Goal: Task Accomplishment & Management: Manage account settings

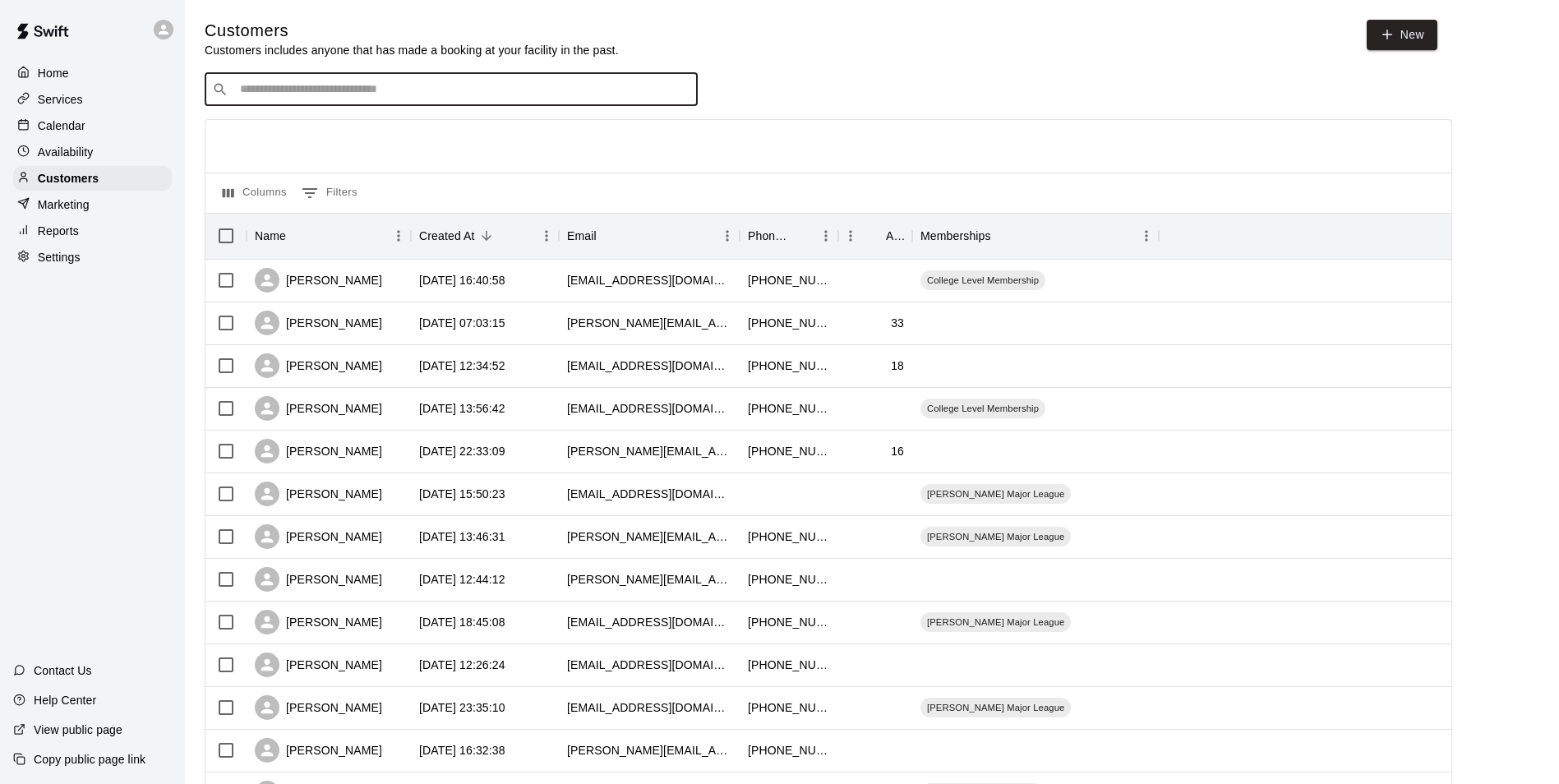
click at [405, 91] on input "Search customers by name or email" at bounding box center [463, 90] width 456 height 16
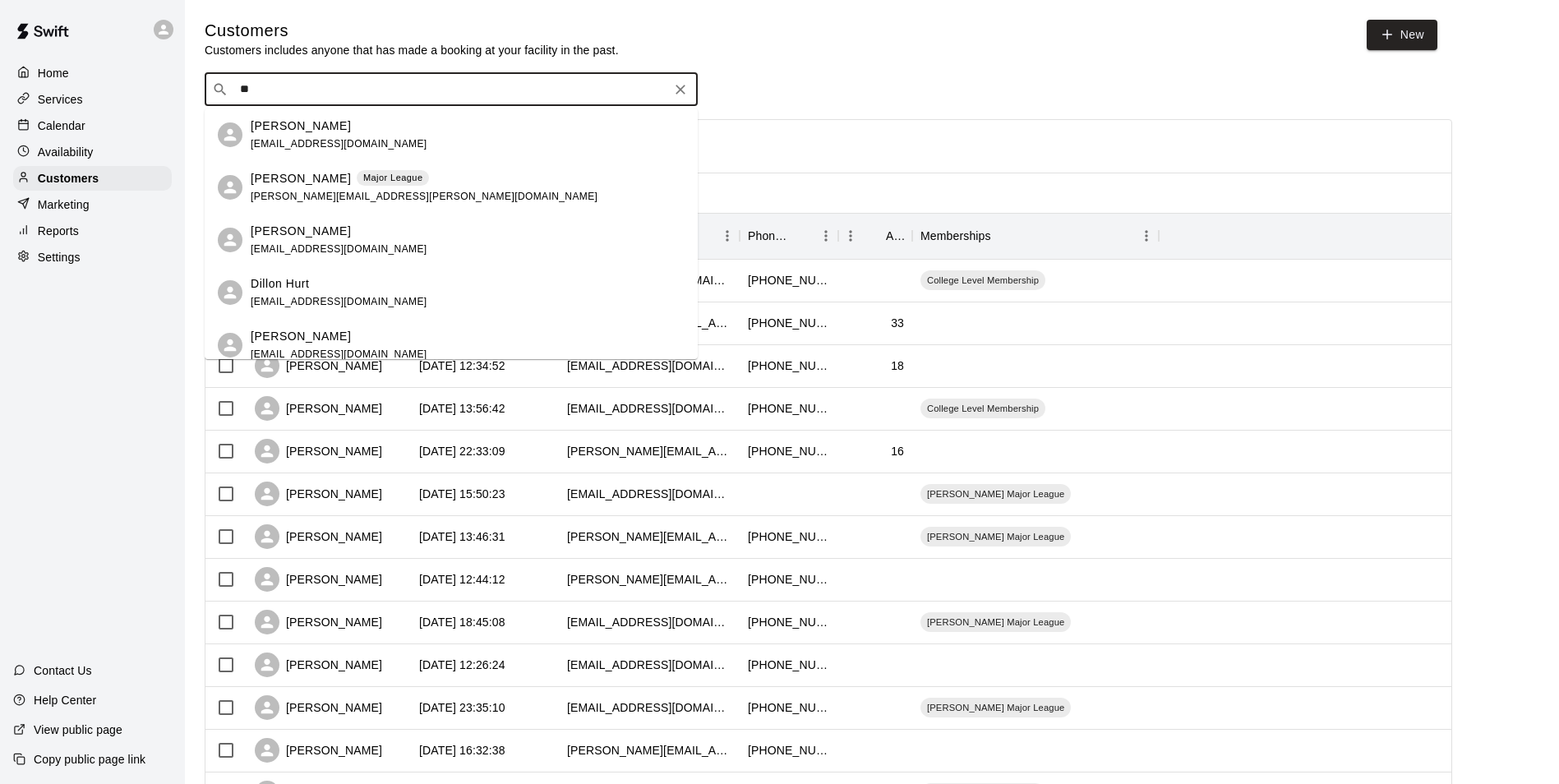
type input "*"
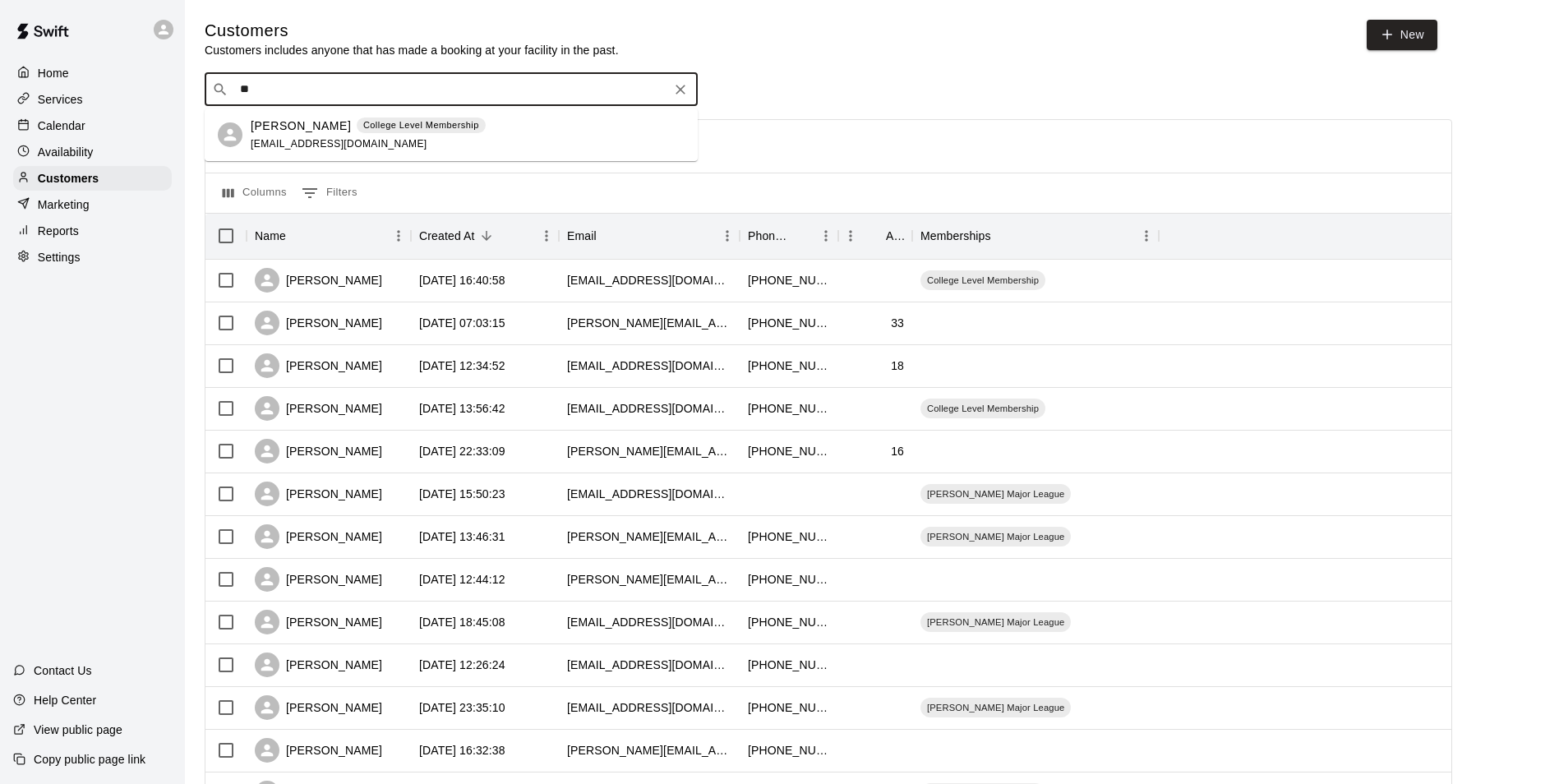
type input "*"
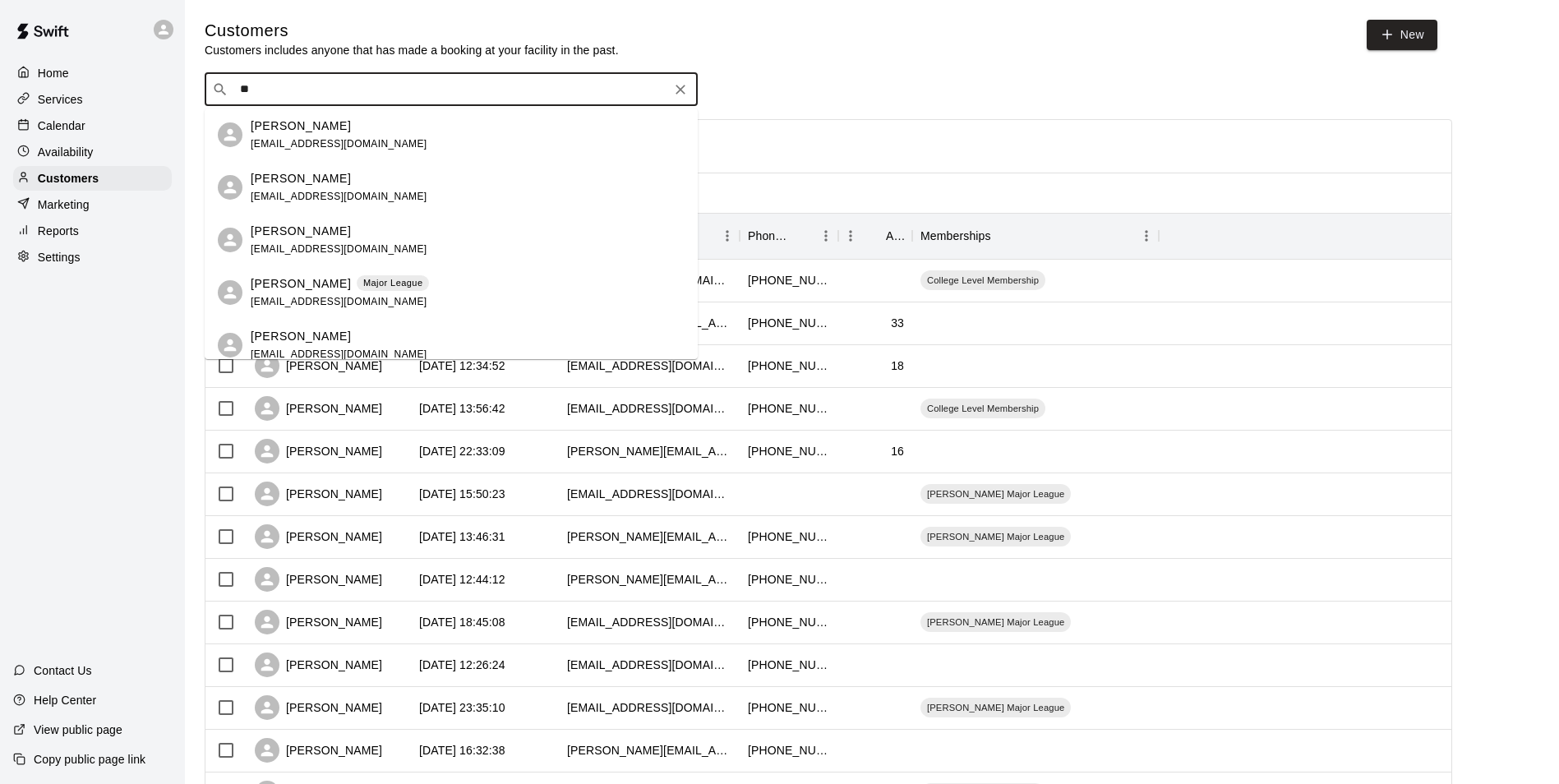
type input "*"
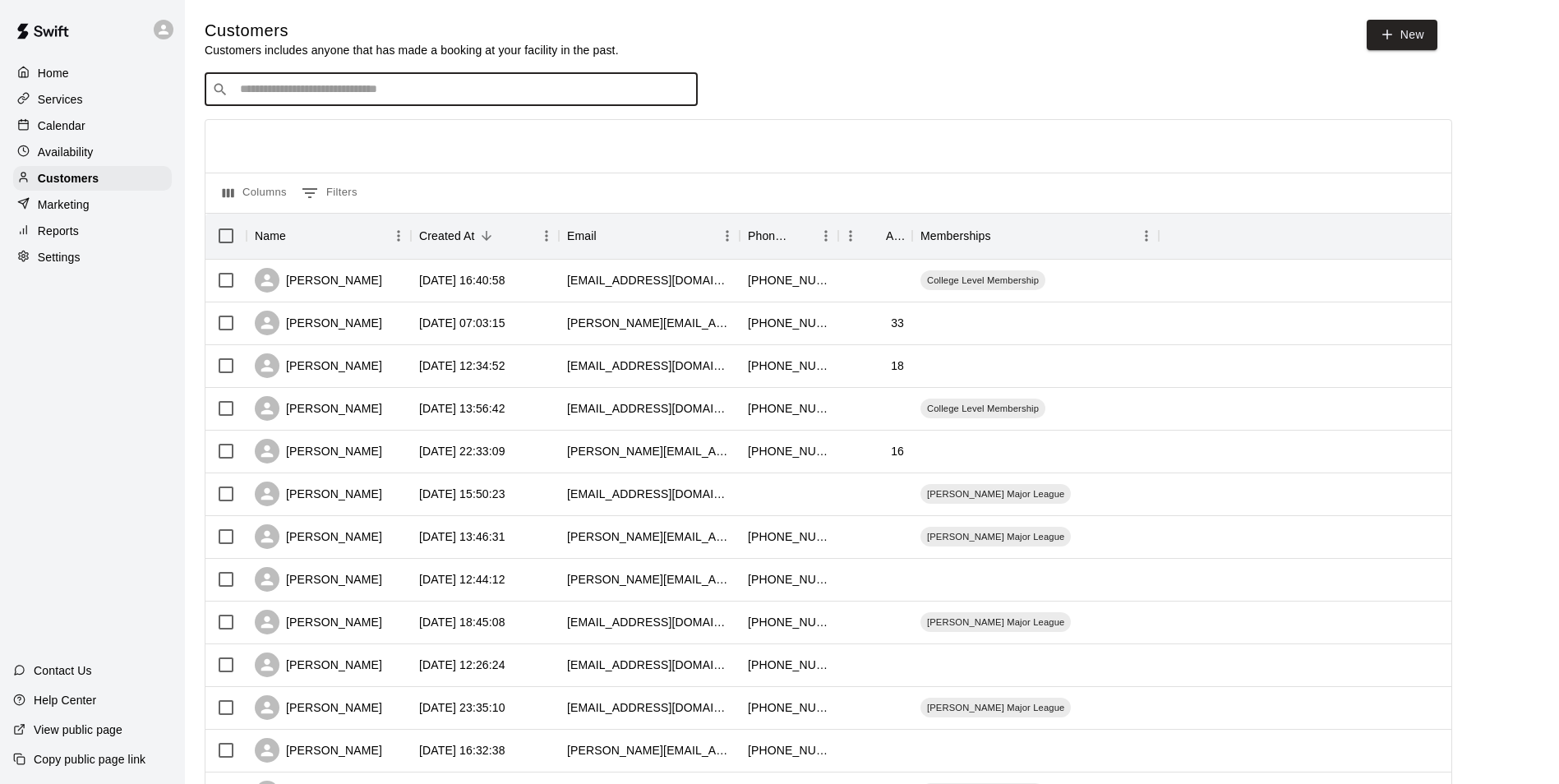
type input "*"
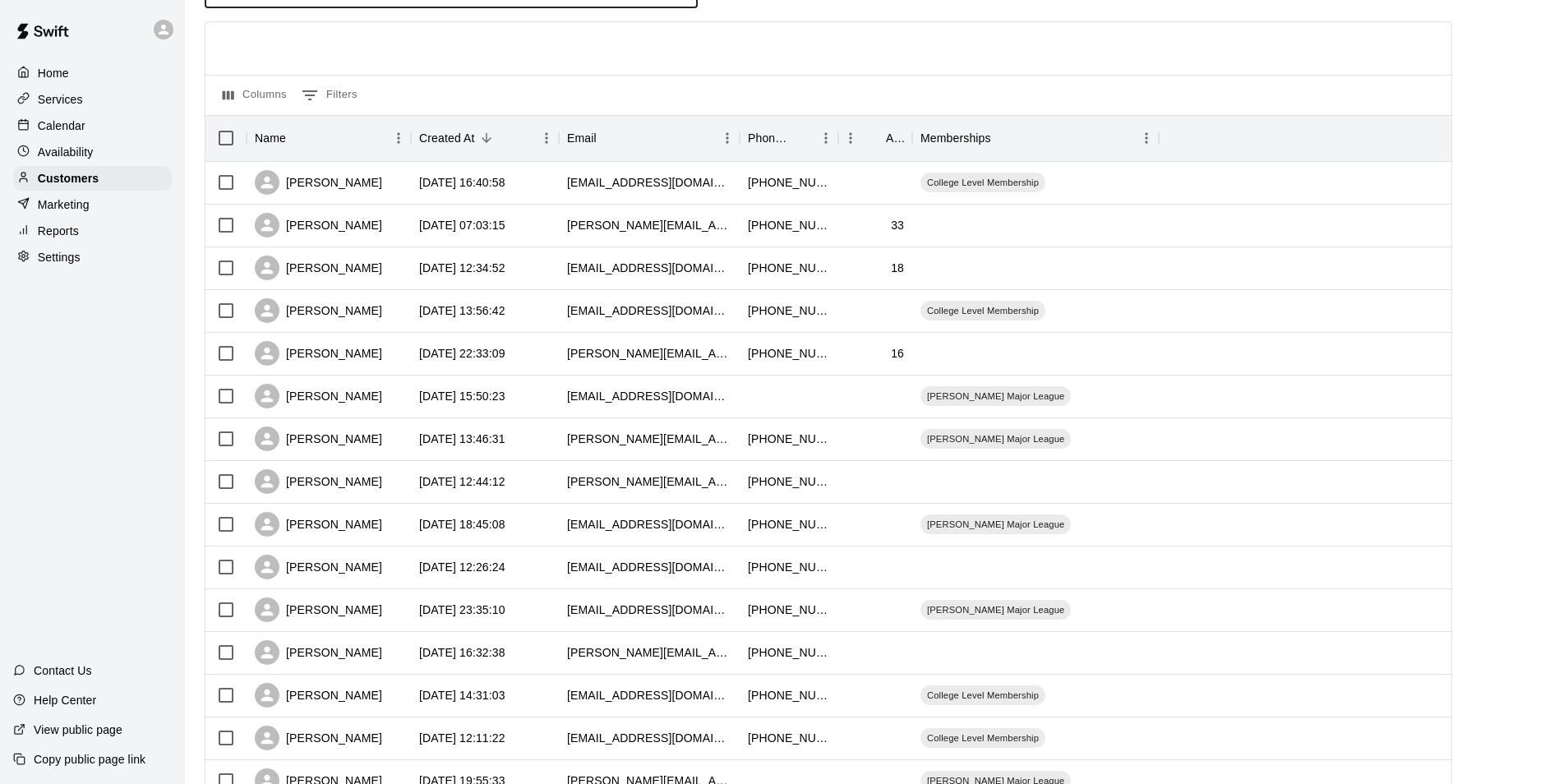
scroll to position [82, 0]
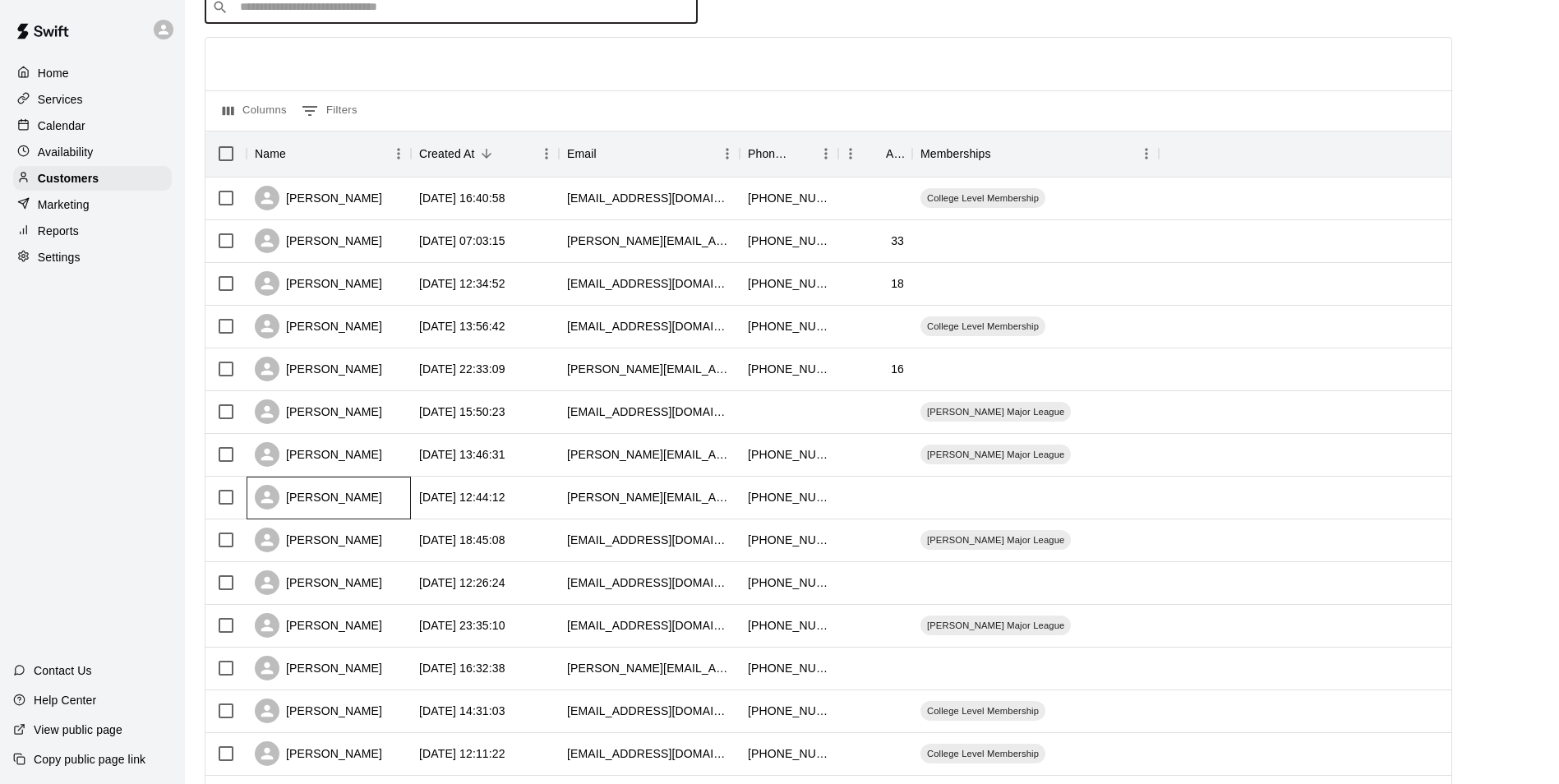
click at [373, 498] on div "[PERSON_NAME]" at bounding box center [328, 497] width 164 height 43
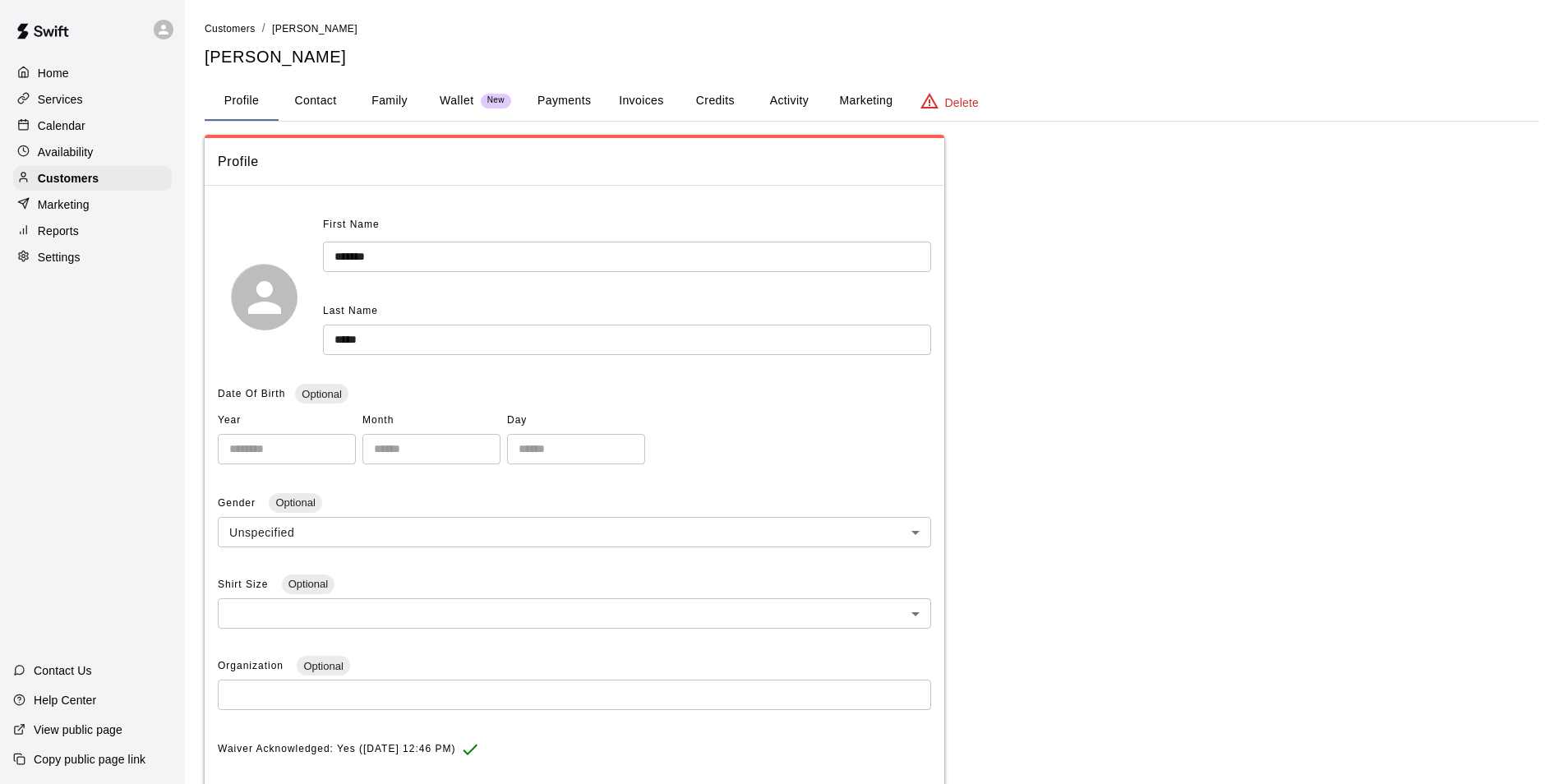
click at [321, 113] on button "Contact" at bounding box center [316, 101] width 74 height 40
select select "**"
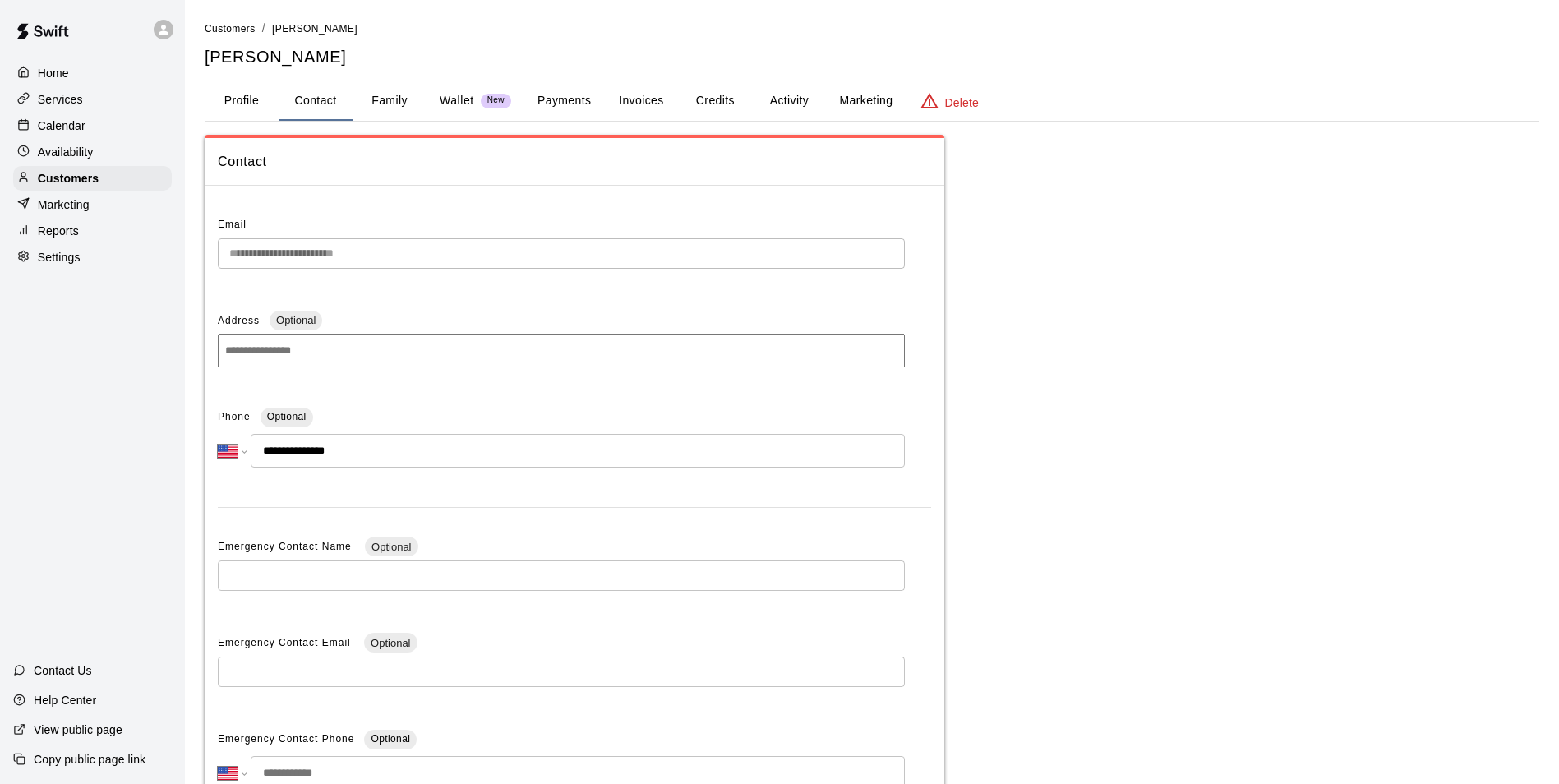
click at [406, 111] on button "Family" at bounding box center [390, 101] width 74 height 40
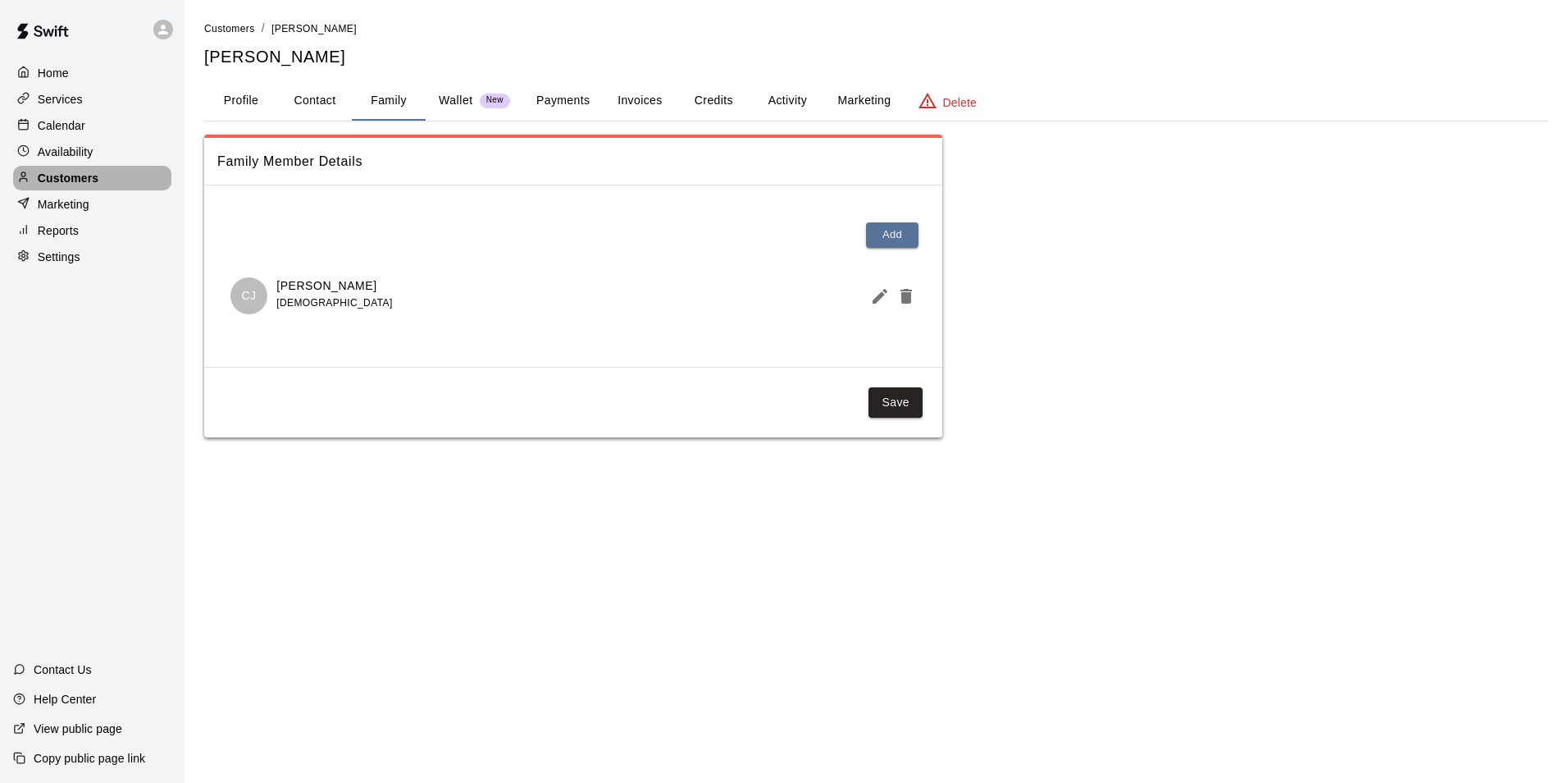
click at [127, 182] on div "Customers" at bounding box center [92, 177] width 158 height 24
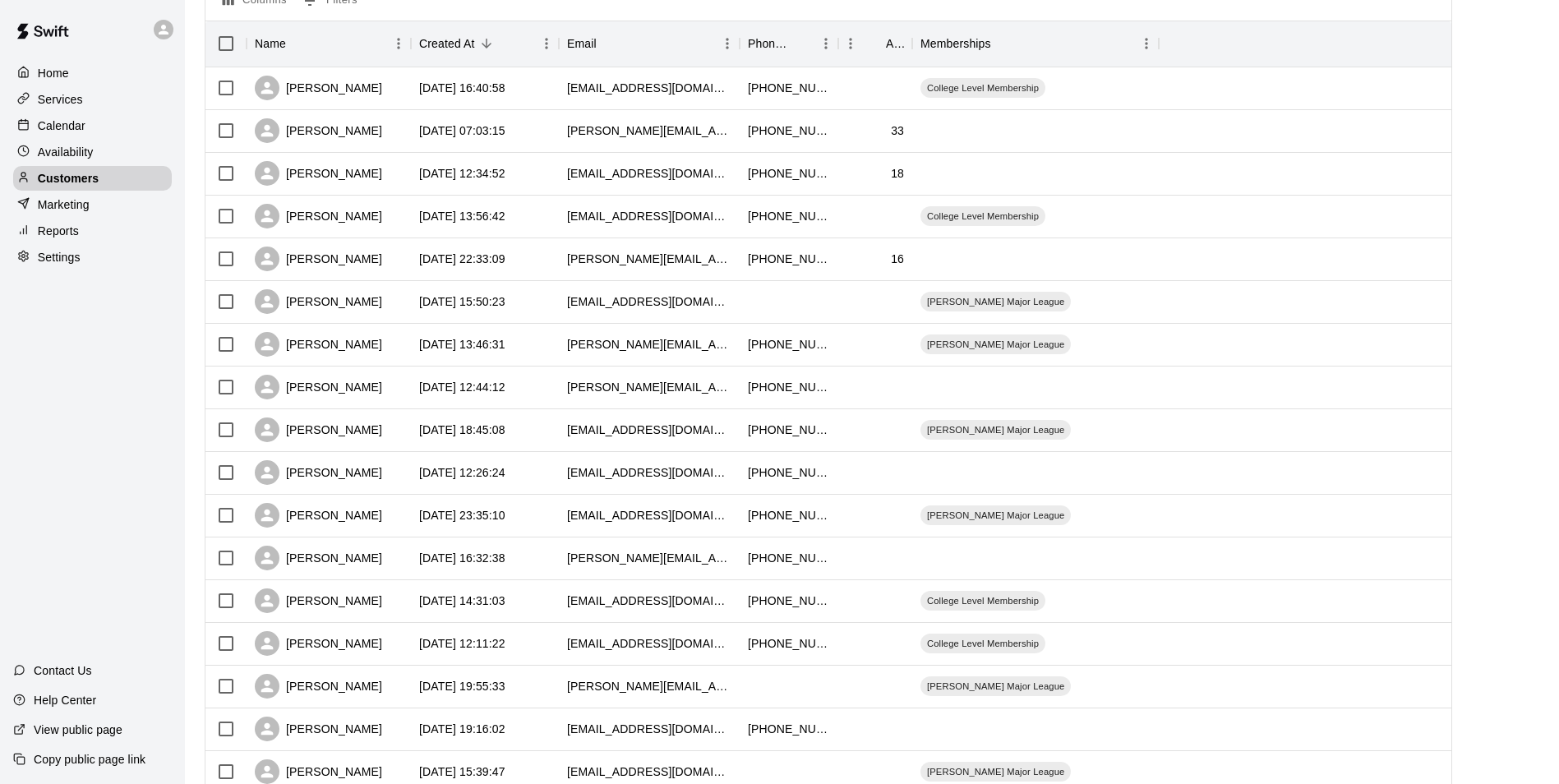
scroll to position [164, 0]
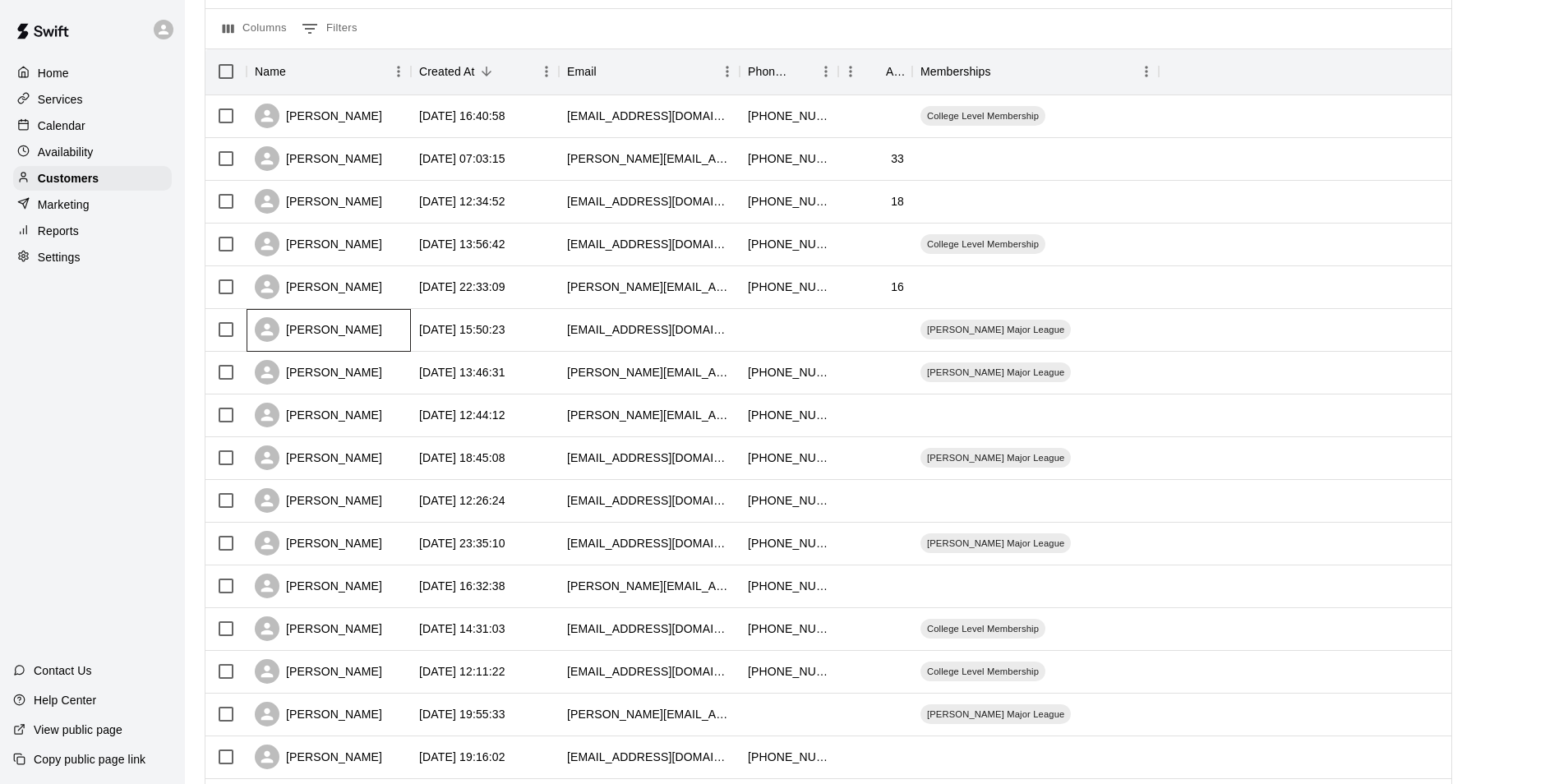
click at [351, 341] on div "[PERSON_NAME]" at bounding box center [318, 329] width 128 height 24
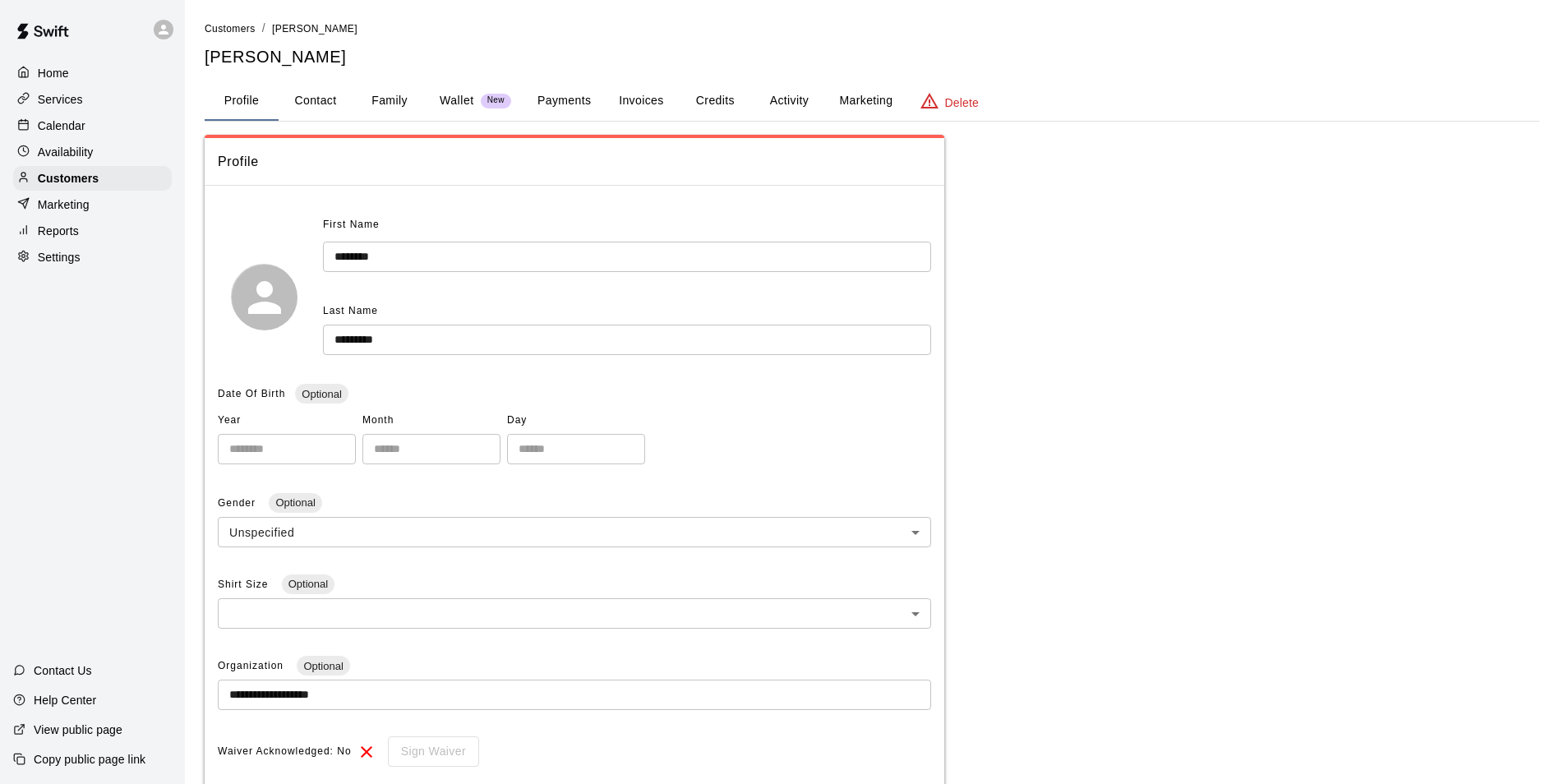
click at [317, 91] on button "Contact" at bounding box center [316, 101] width 74 height 40
select select "**"
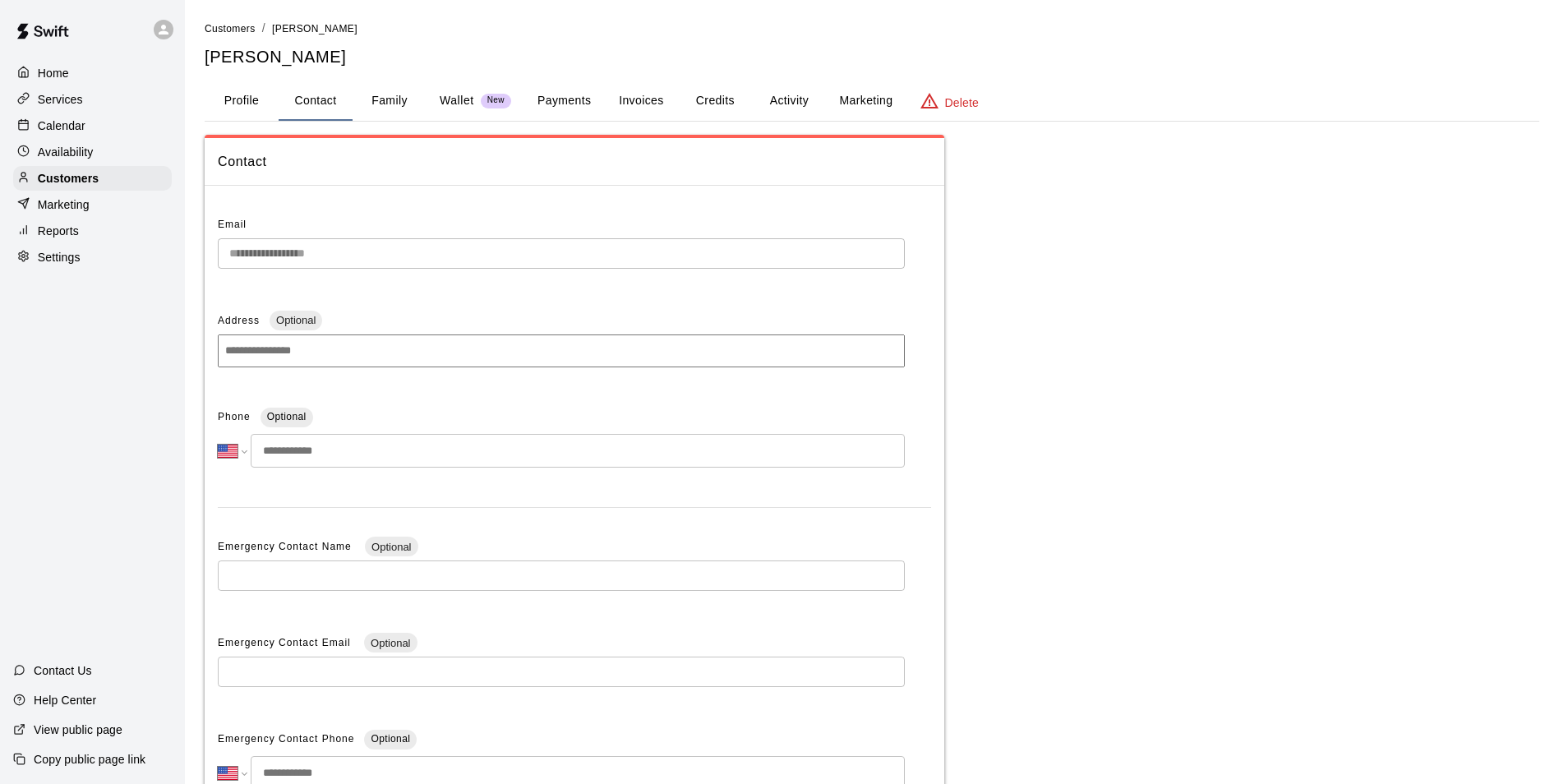
click at [381, 110] on button "Family" at bounding box center [390, 101] width 74 height 40
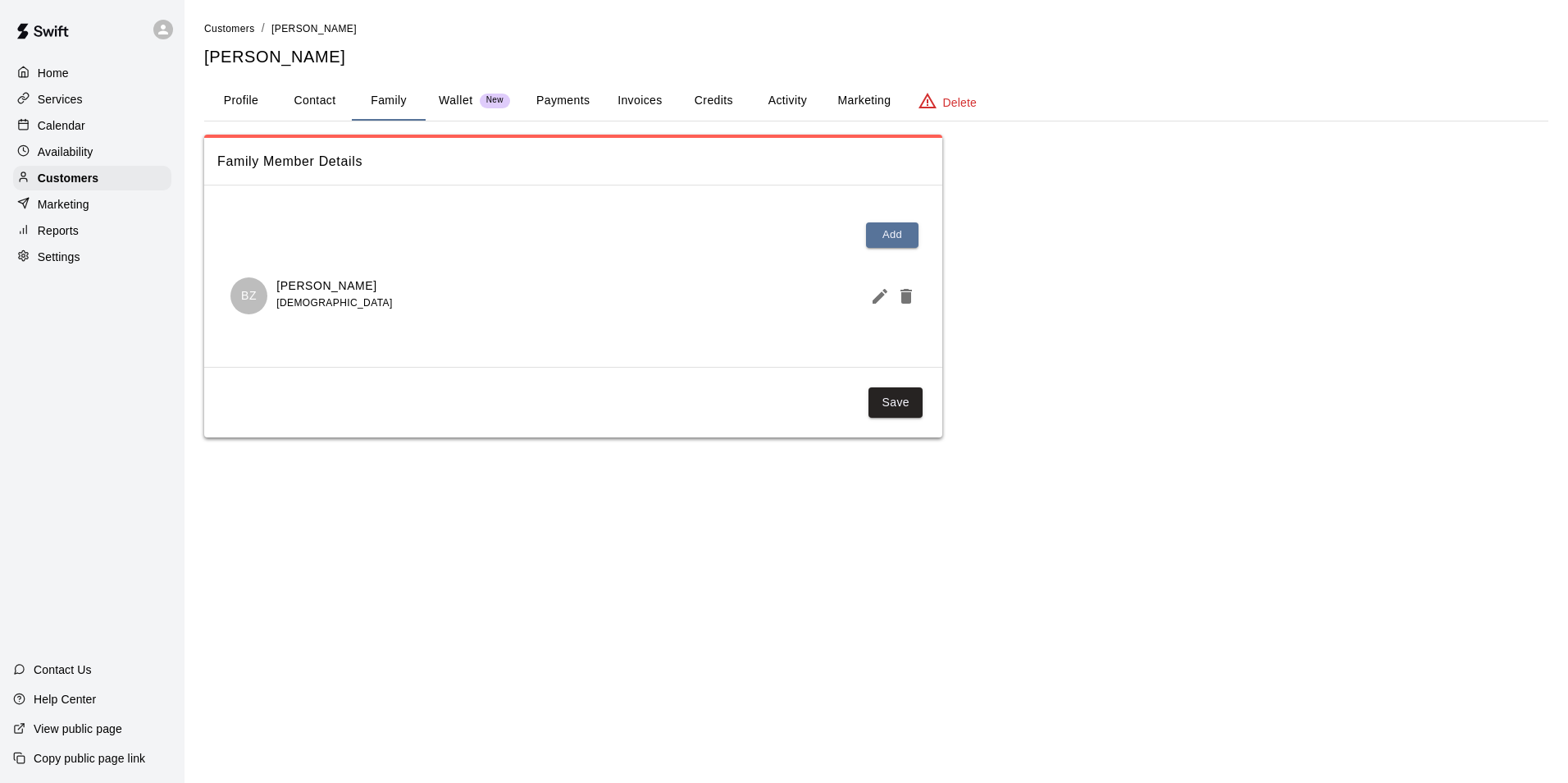
click at [318, 93] on button "Contact" at bounding box center [315, 101] width 74 height 40
select select "**"
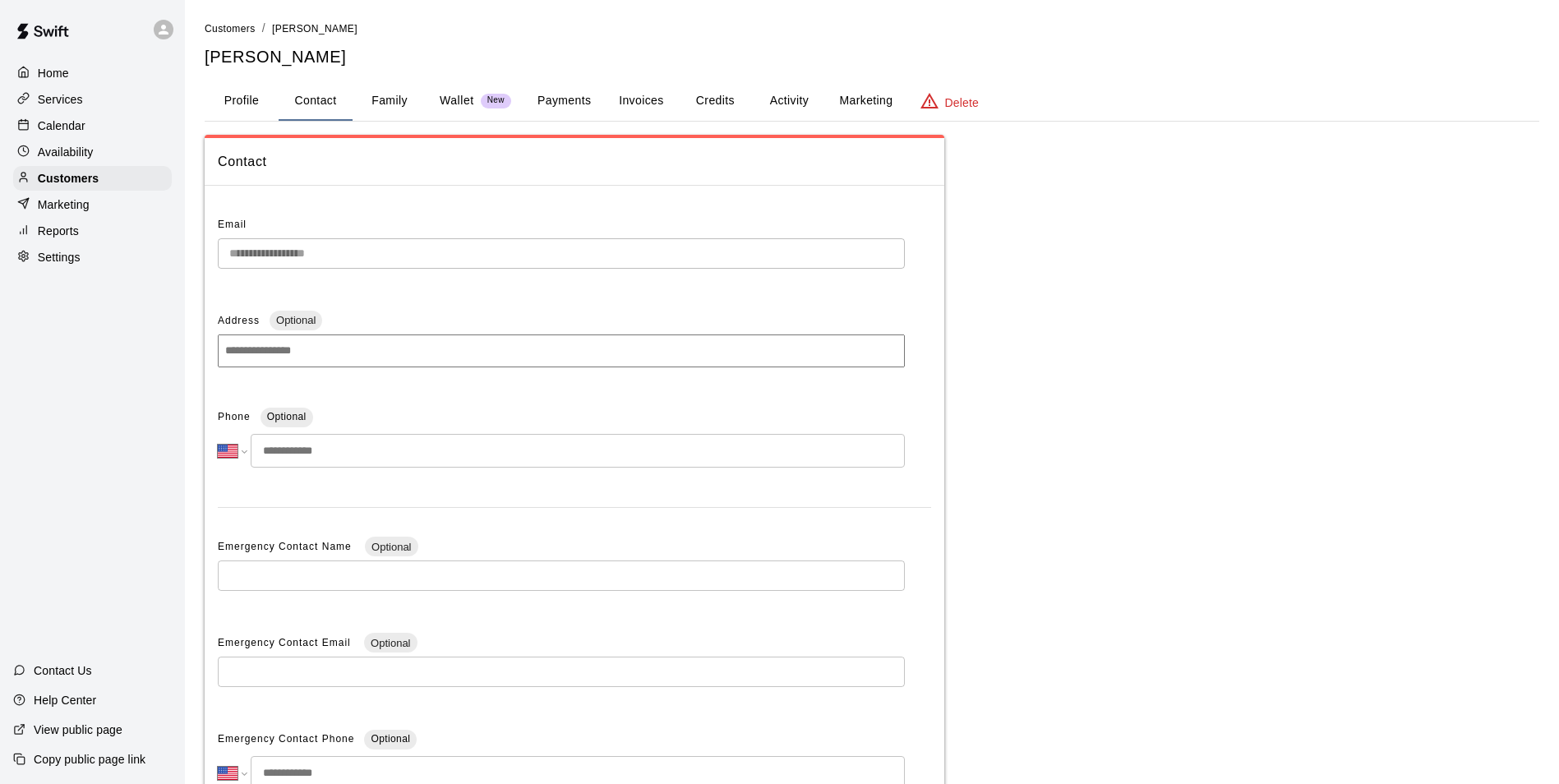
click at [191, 253] on main "**********" at bounding box center [871, 469] width 1374 height 938
click at [244, 94] on button "Profile" at bounding box center [242, 101] width 74 height 40
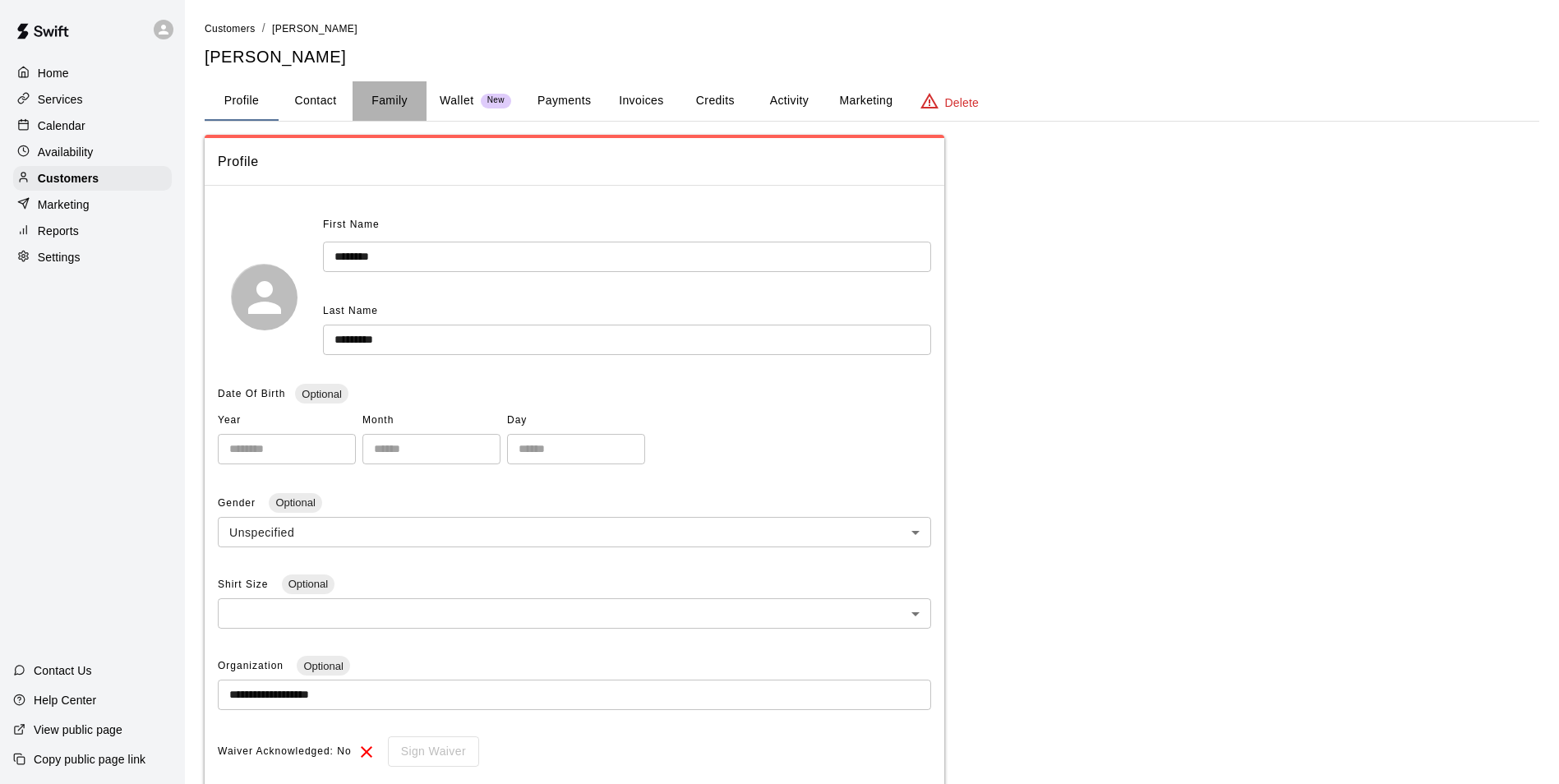
click at [403, 93] on button "Family" at bounding box center [390, 101] width 74 height 40
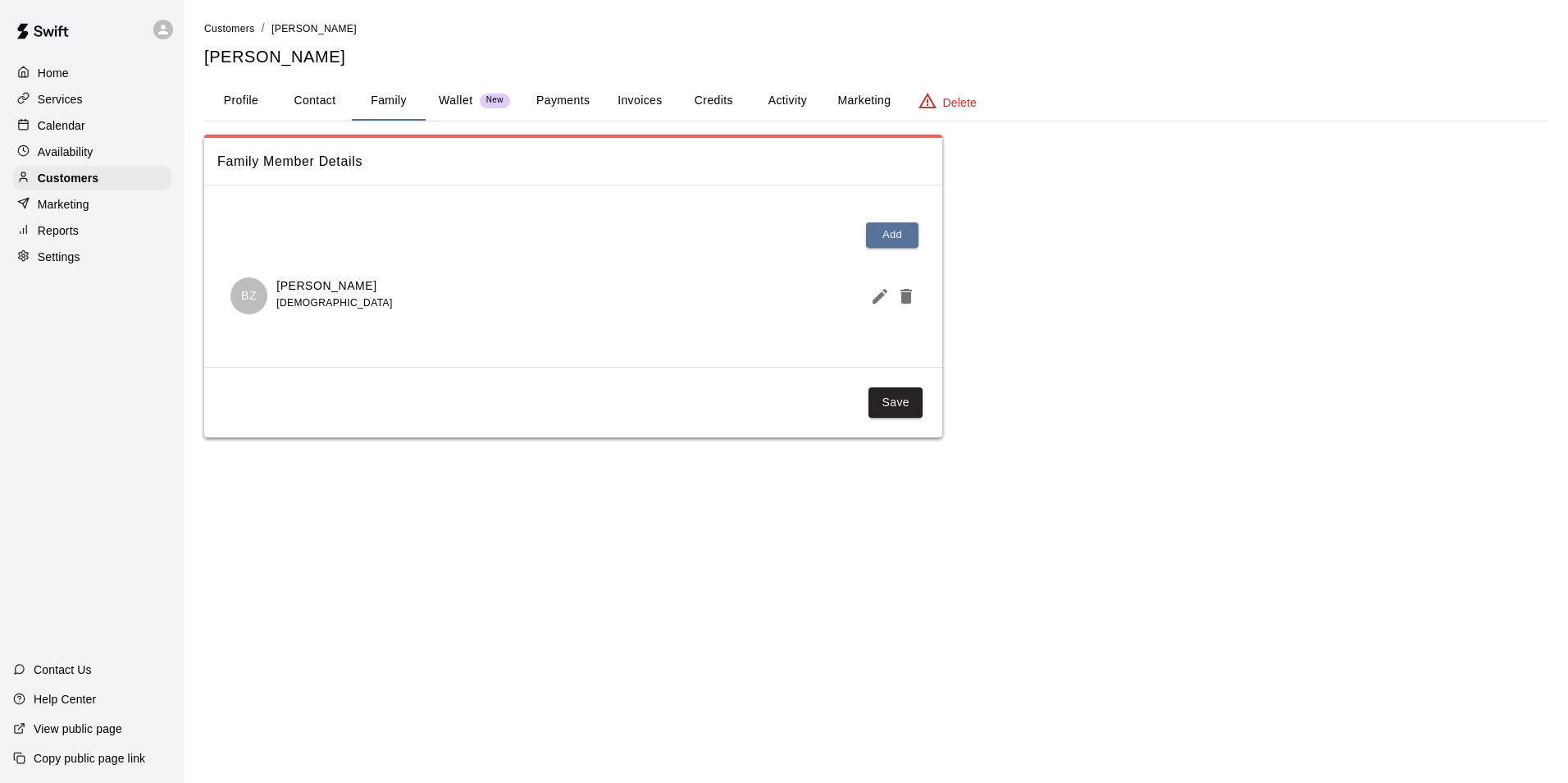
click at [107, 108] on div "Services" at bounding box center [92, 99] width 158 height 24
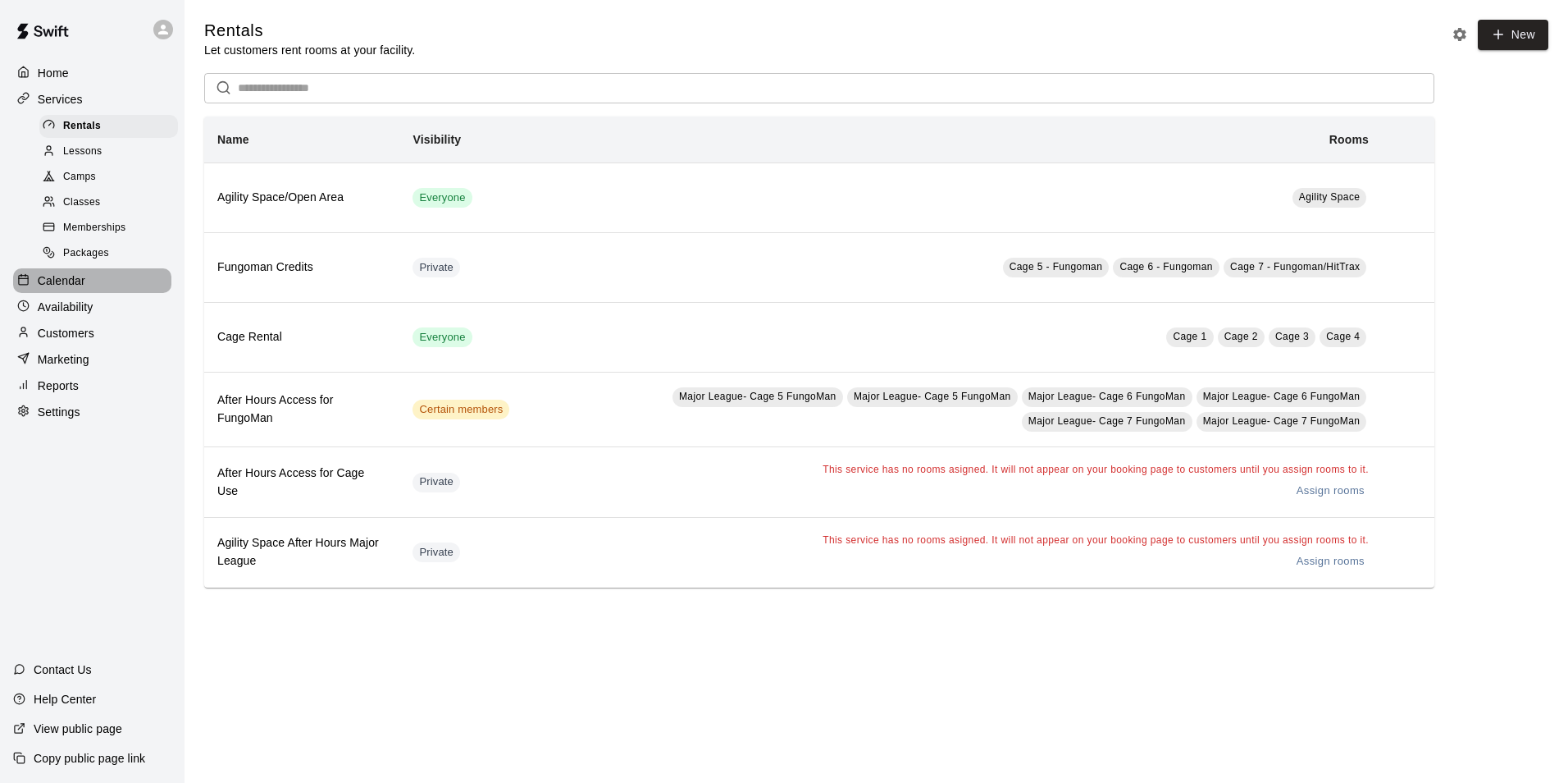
click at [131, 286] on div "Calendar" at bounding box center [92, 280] width 158 height 24
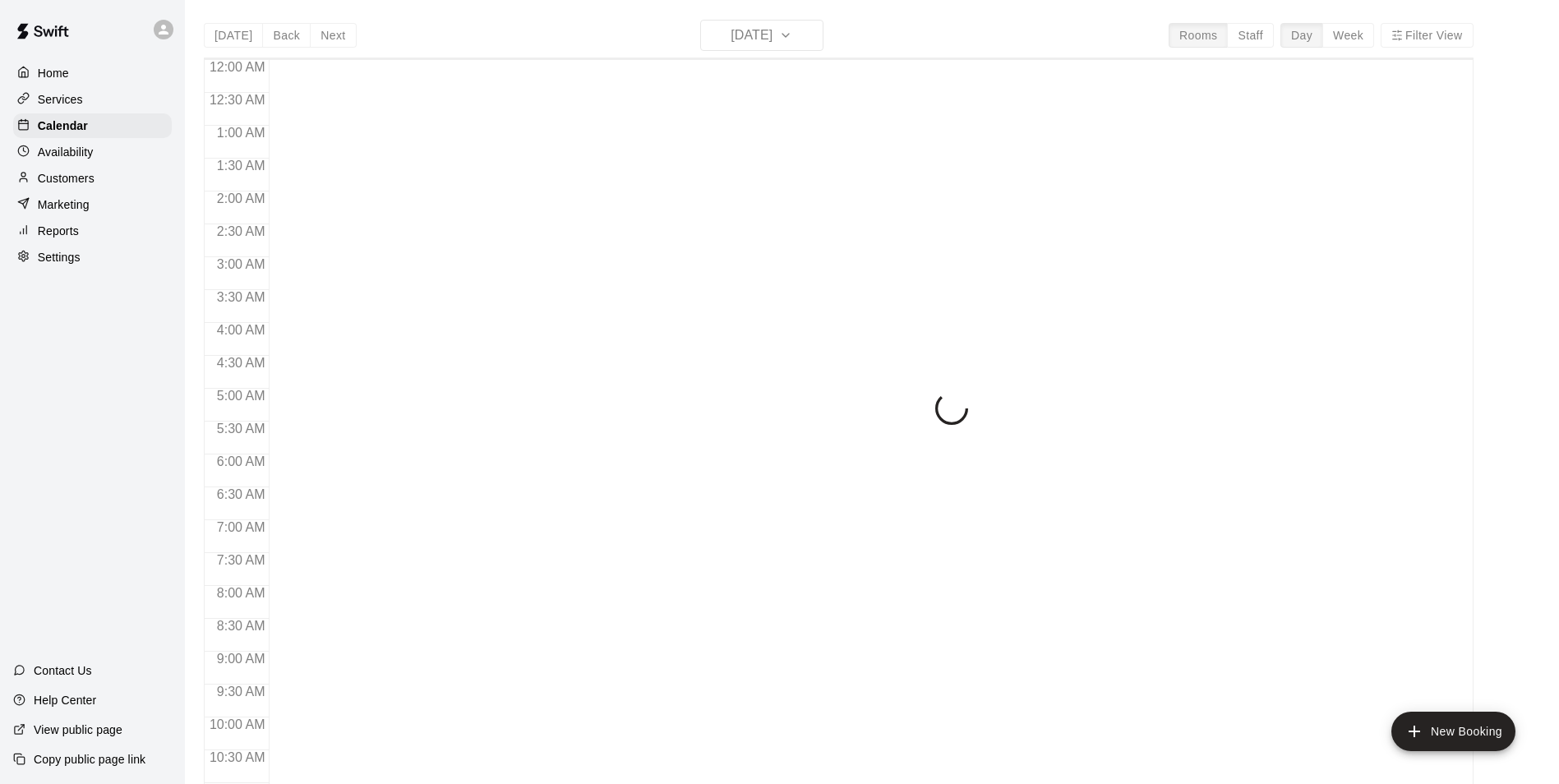
scroll to position [835, 0]
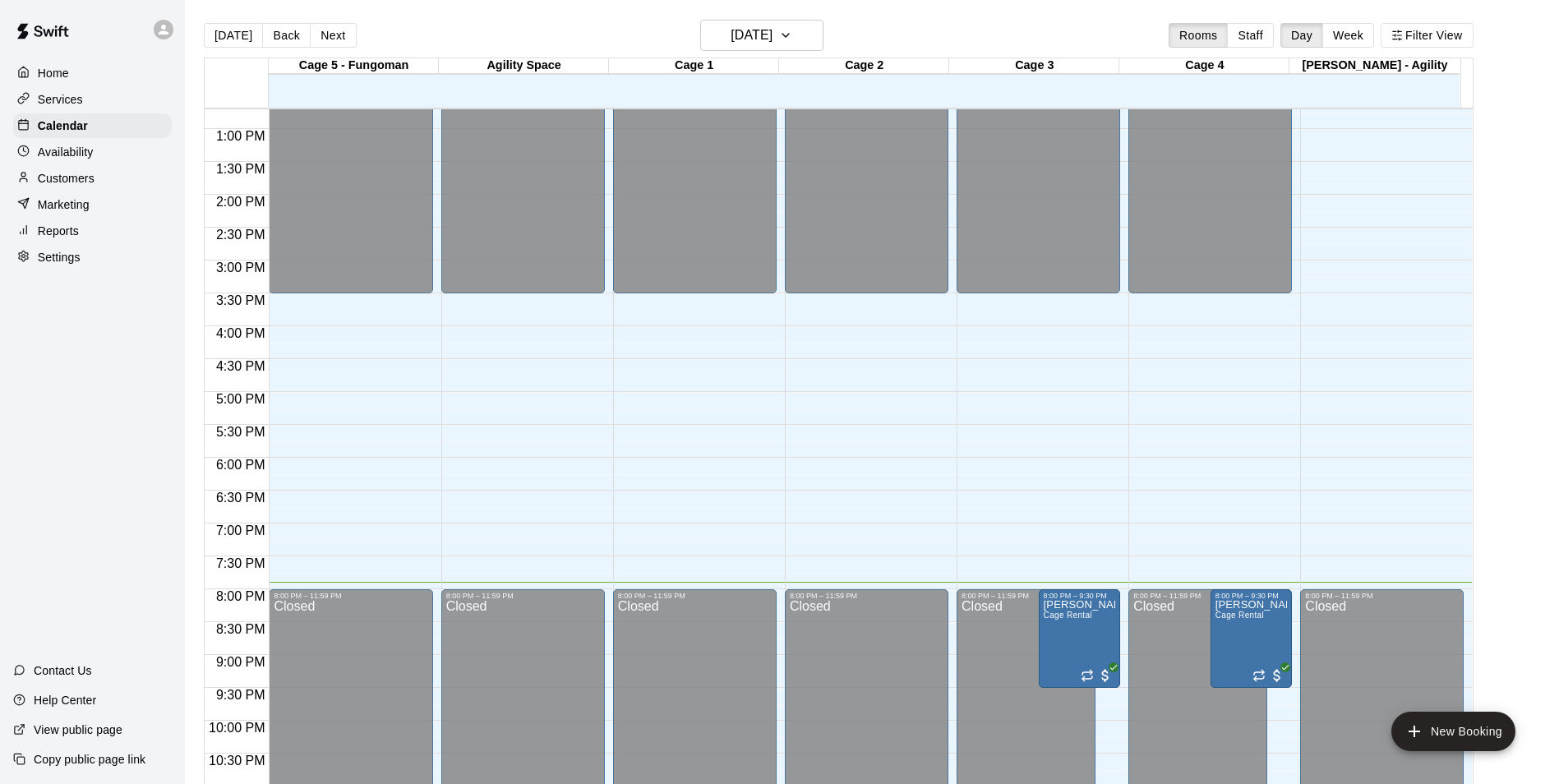
click at [118, 155] on div "Availability" at bounding box center [92, 151] width 159 height 24
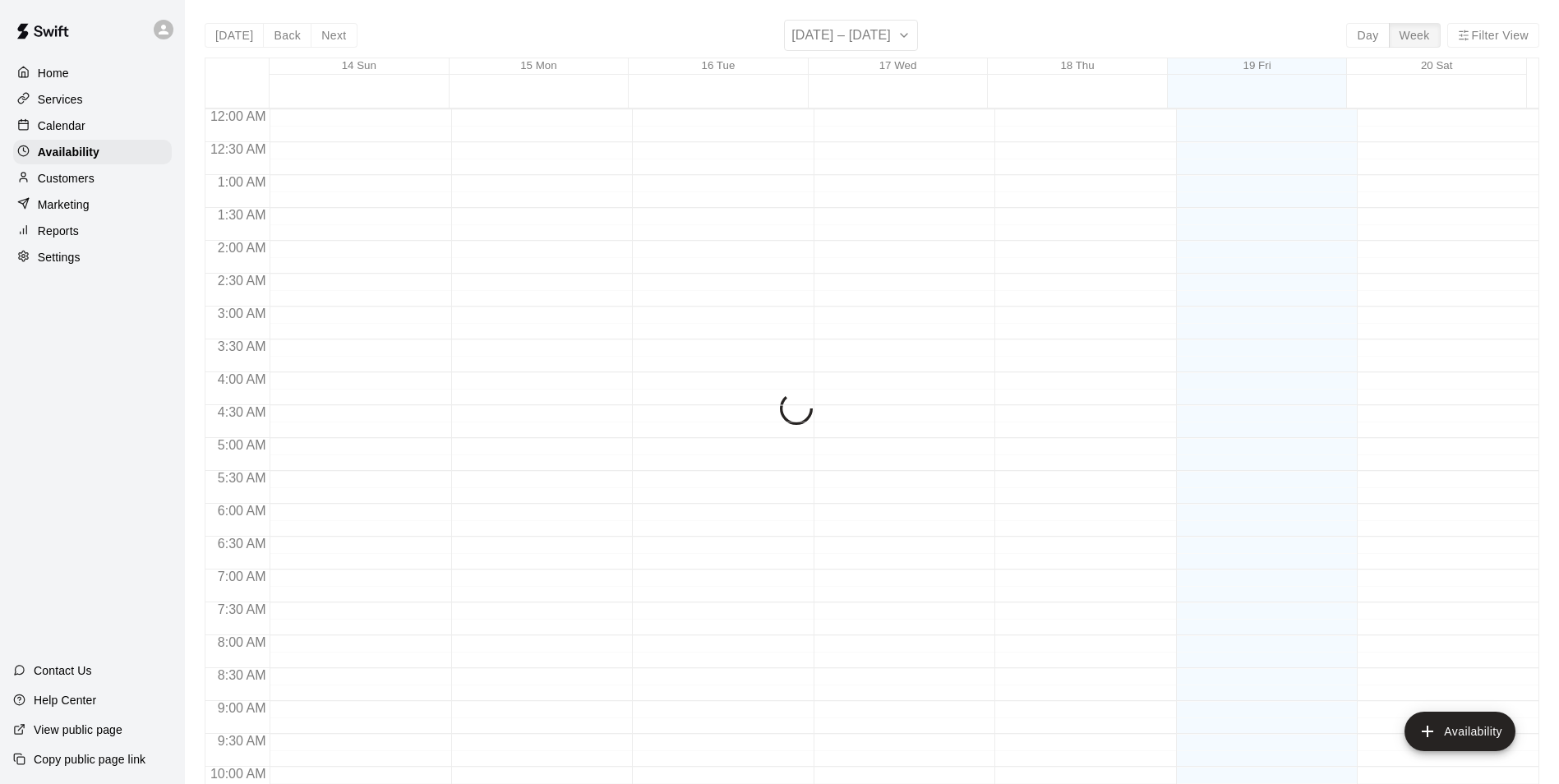
scroll to position [884, 0]
click at [107, 90] on div "Services" at bounding box center [92, 99] width 159 height 24
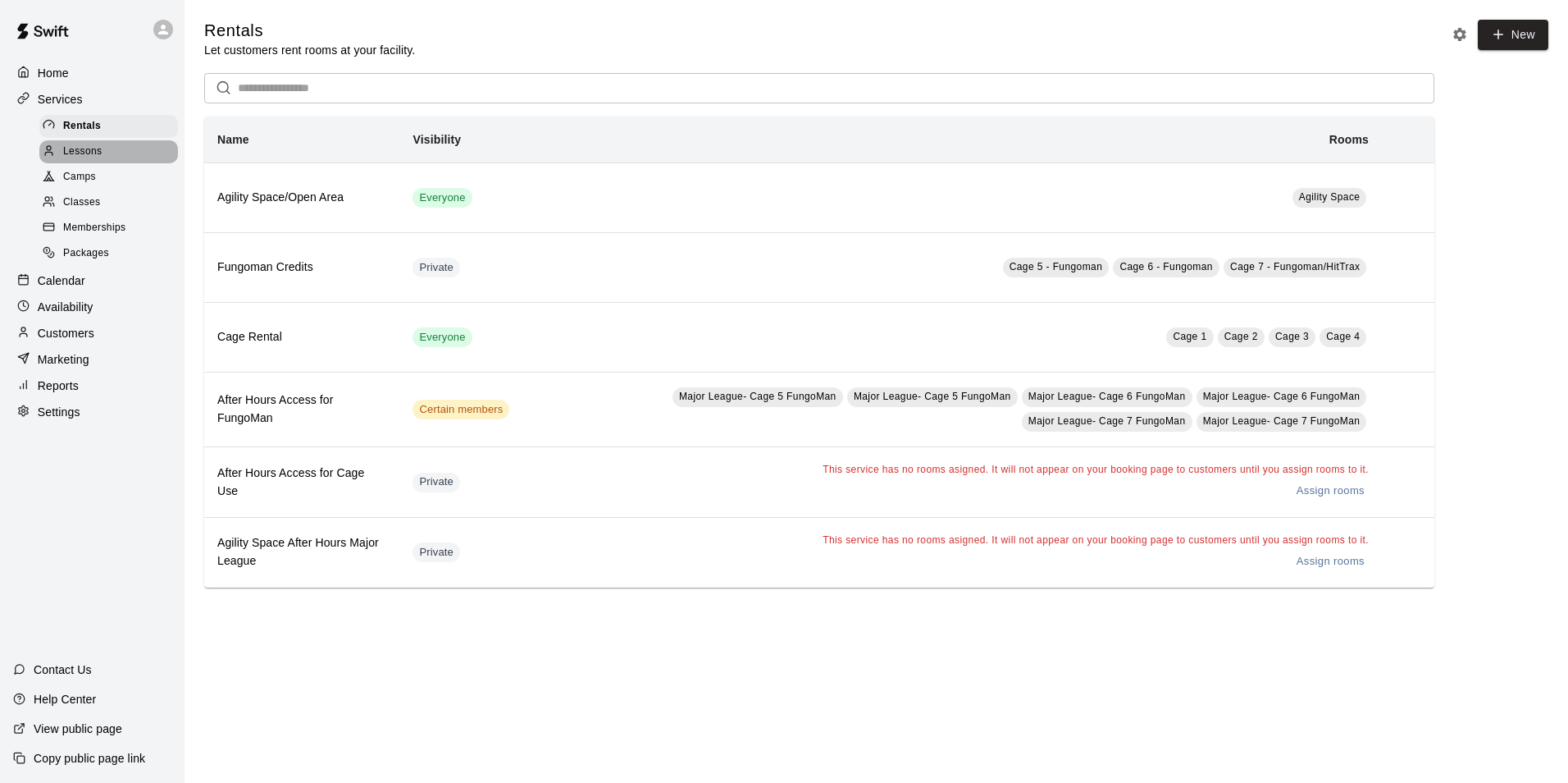
click at [116, 164] on div "Lessons" at bounding box center [108, 151] width 138 height 23
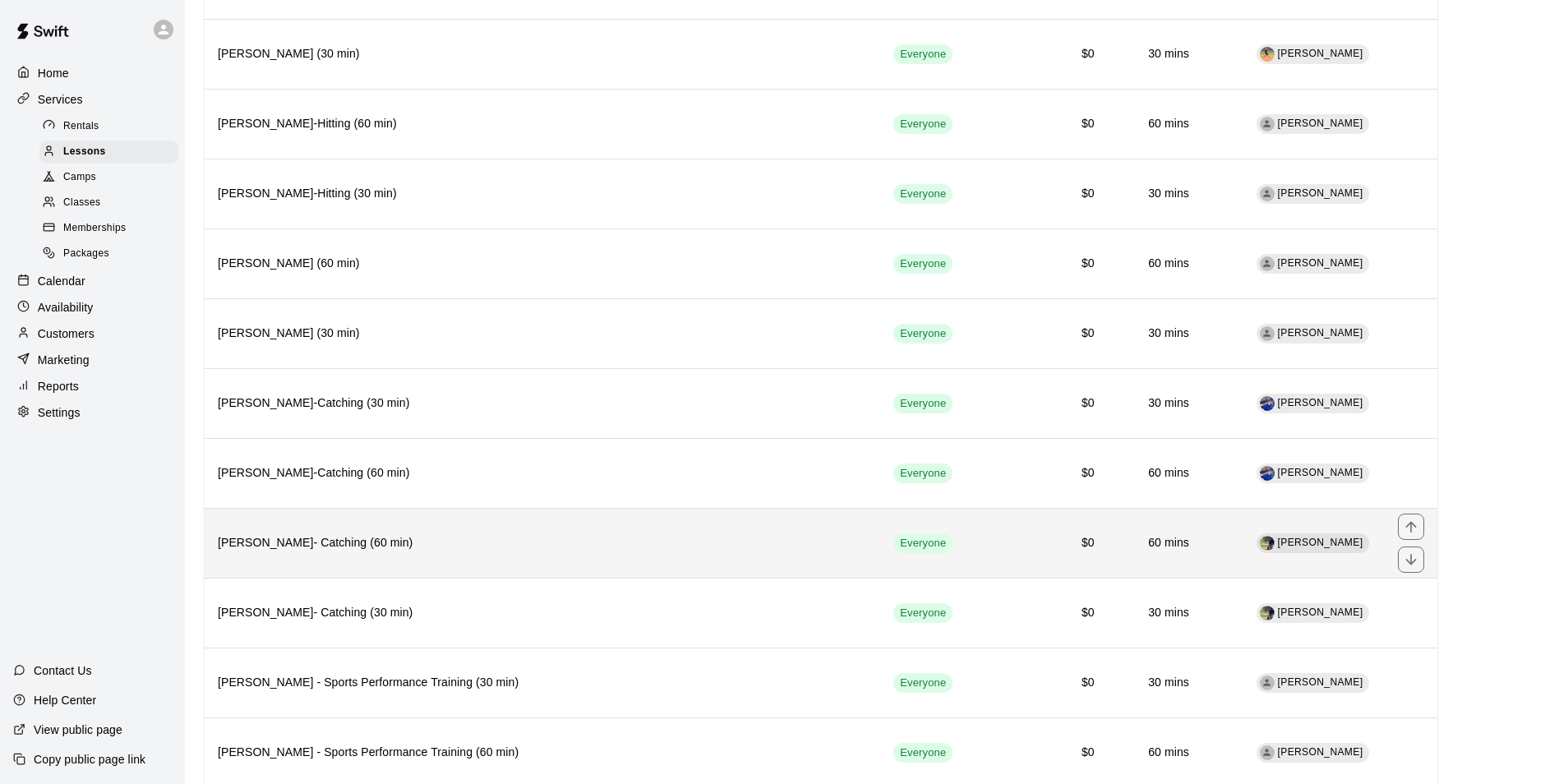
scroll to position [657, 0]
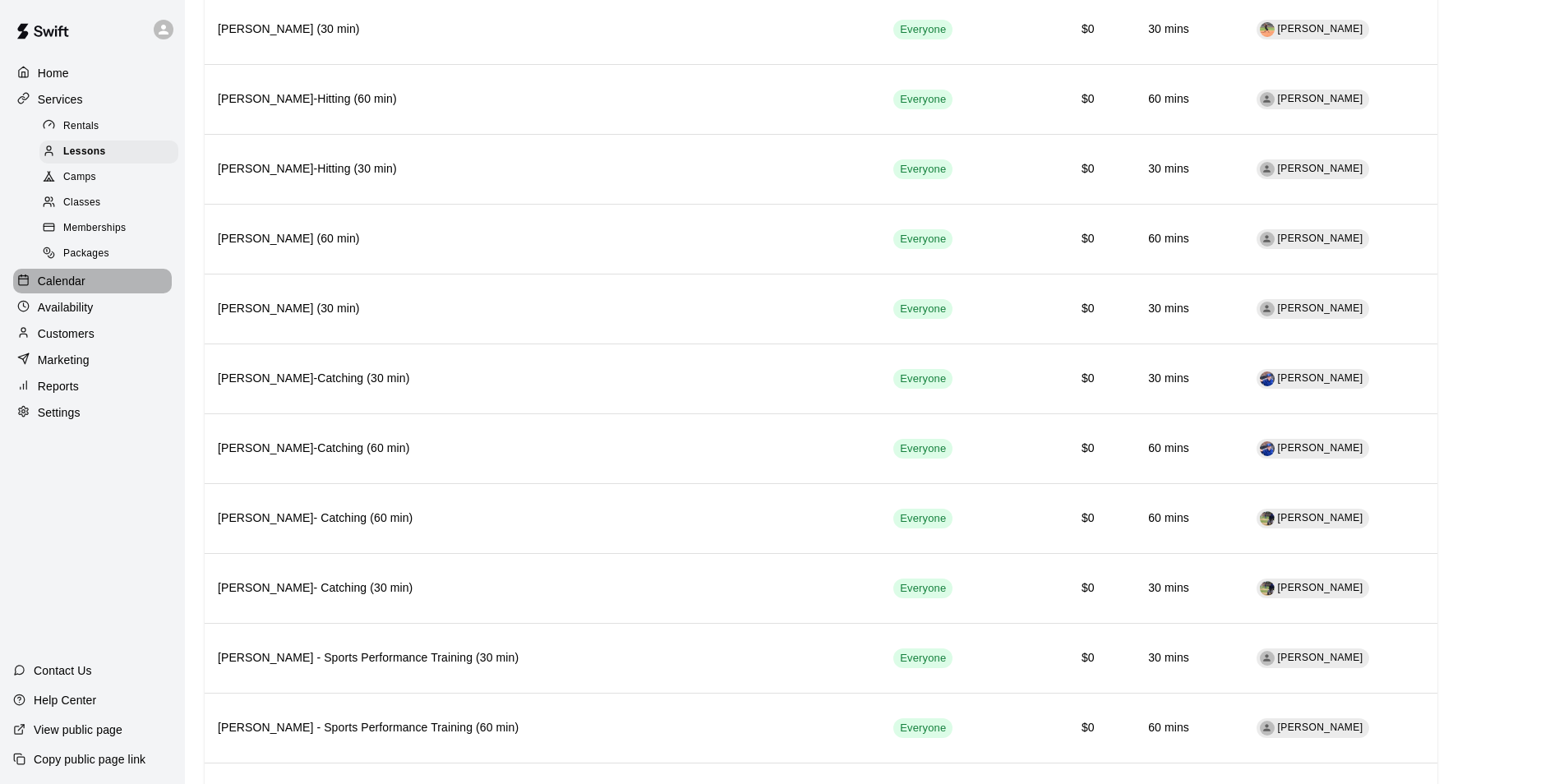
click at [30, 289] on div at bounding box center [27, 281] width 21 height 15
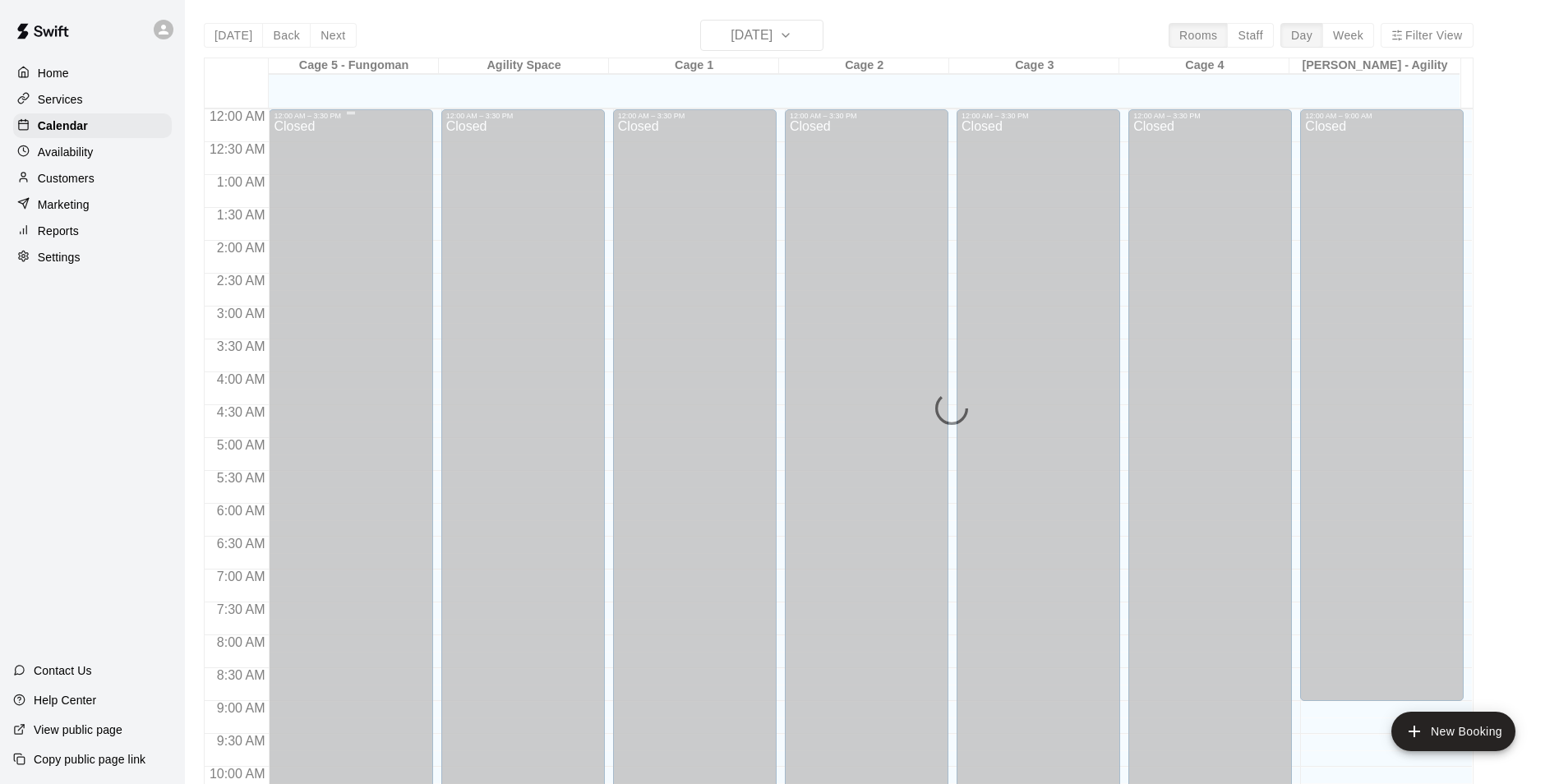
scroll to position [835, 0]
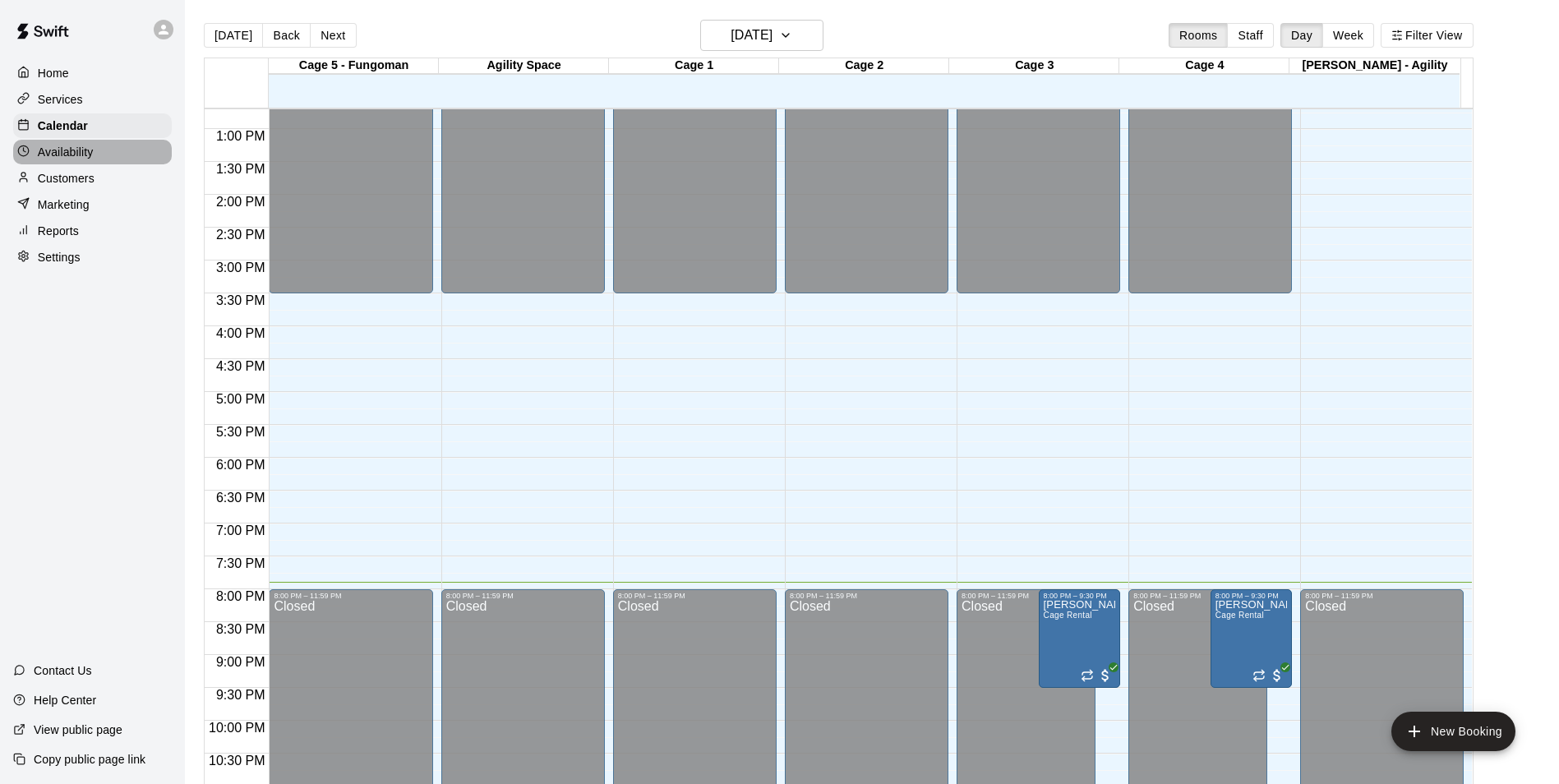
click at [111, 142] on div "Availability" at bounding box center [92, 151] width 159 height 24
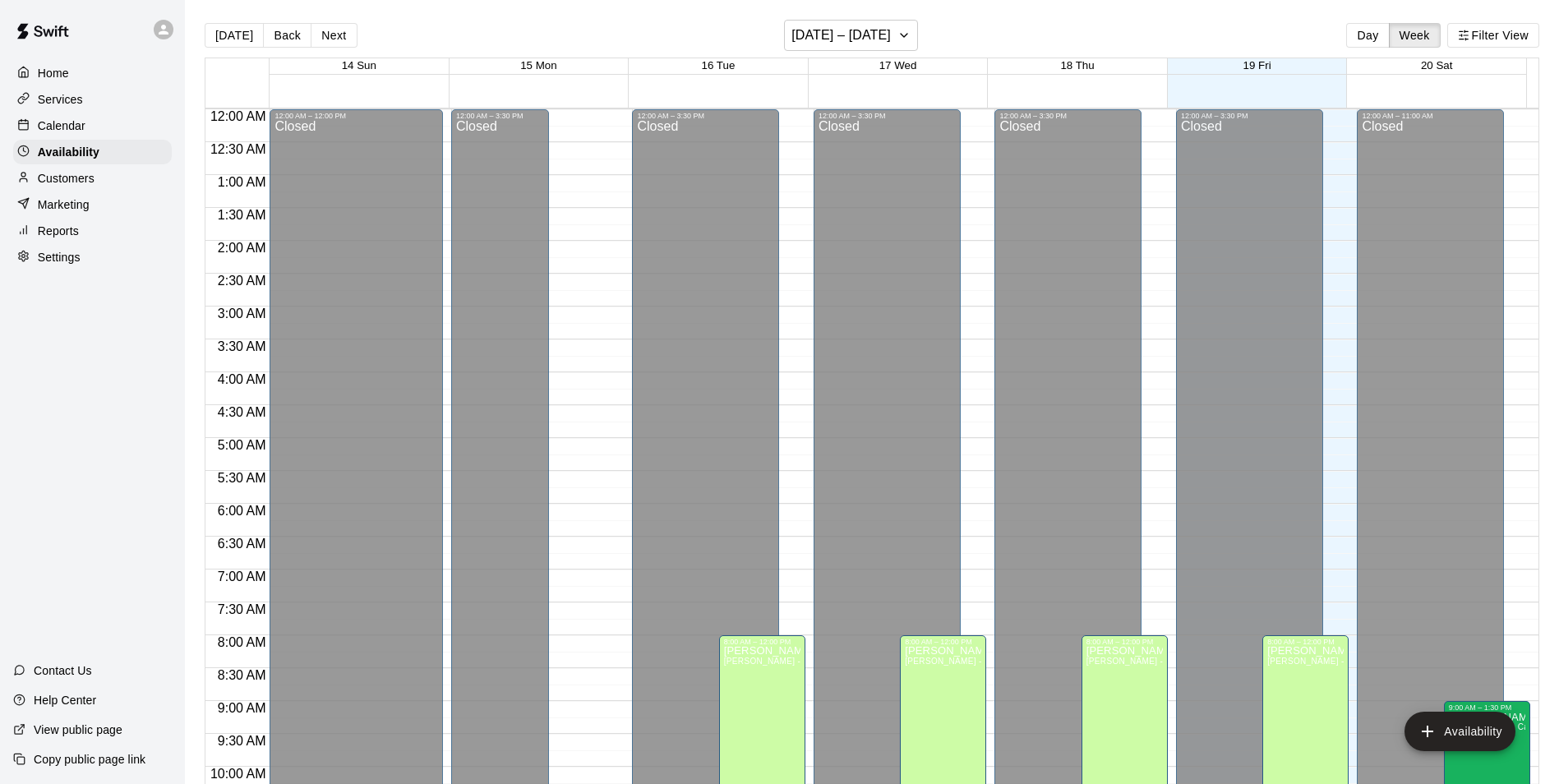
scroll to position [884, 0]
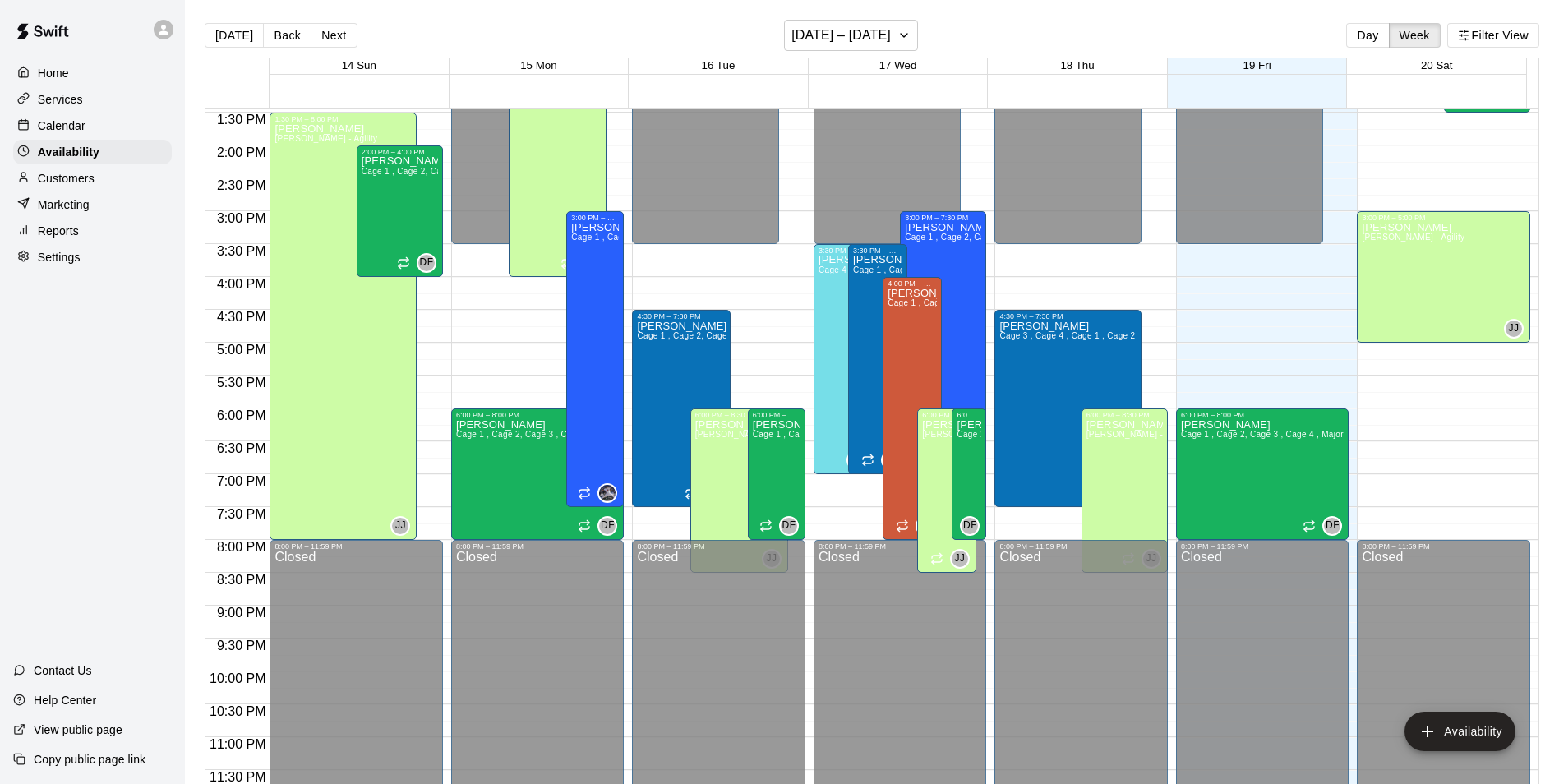
click at [361, 36] on div "[DATE] Back Next [DATE] – [DATE] Day Week Filter View" at bounding box center [872, 39] width 1335 height 38
click at [329, 34] on button "Next" at bounding box center [333, 34] width 46 height 24
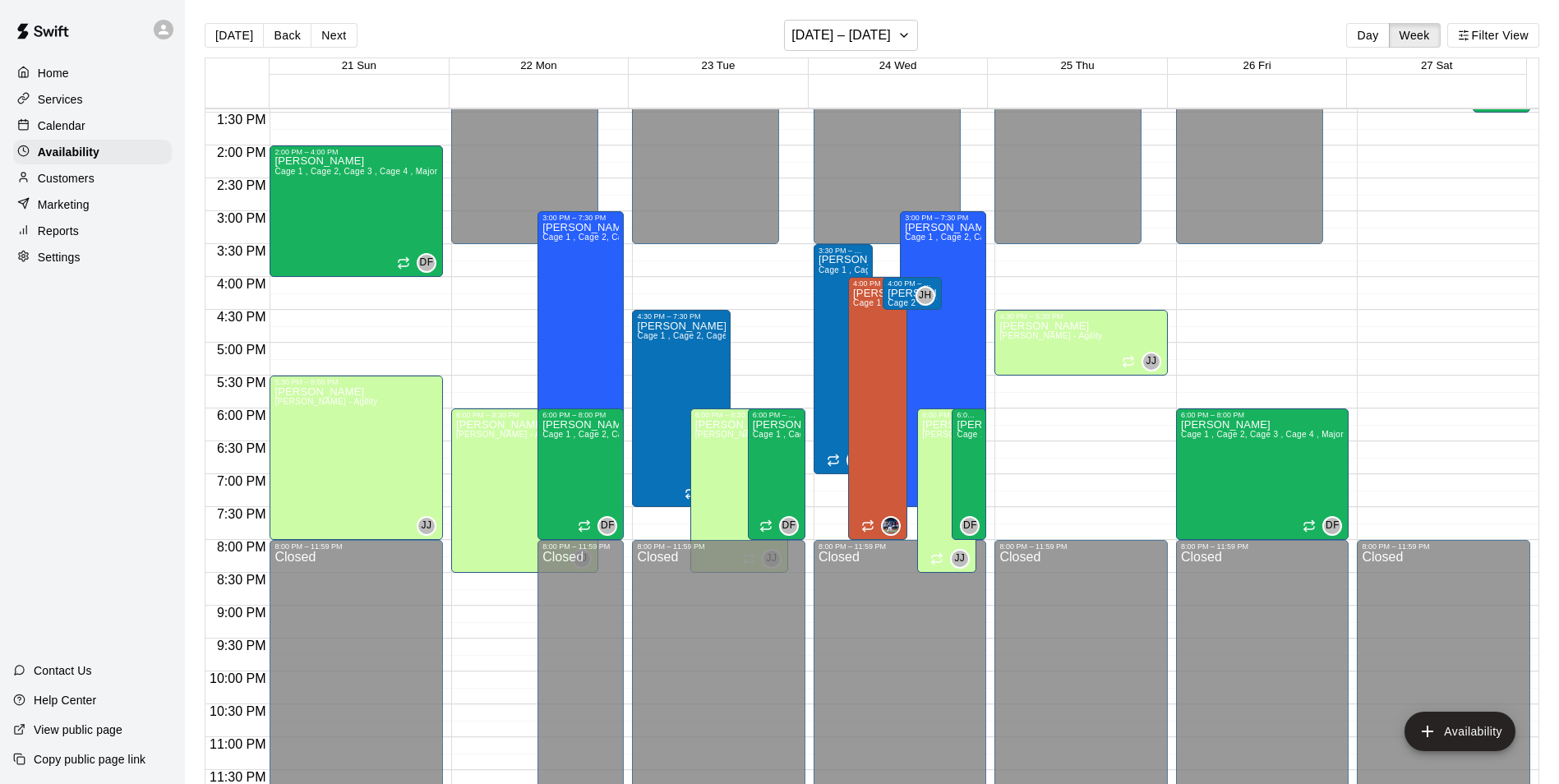
click at [116, 129] on div "Calendar" at bounding box center [92, 125] width 159 height 24
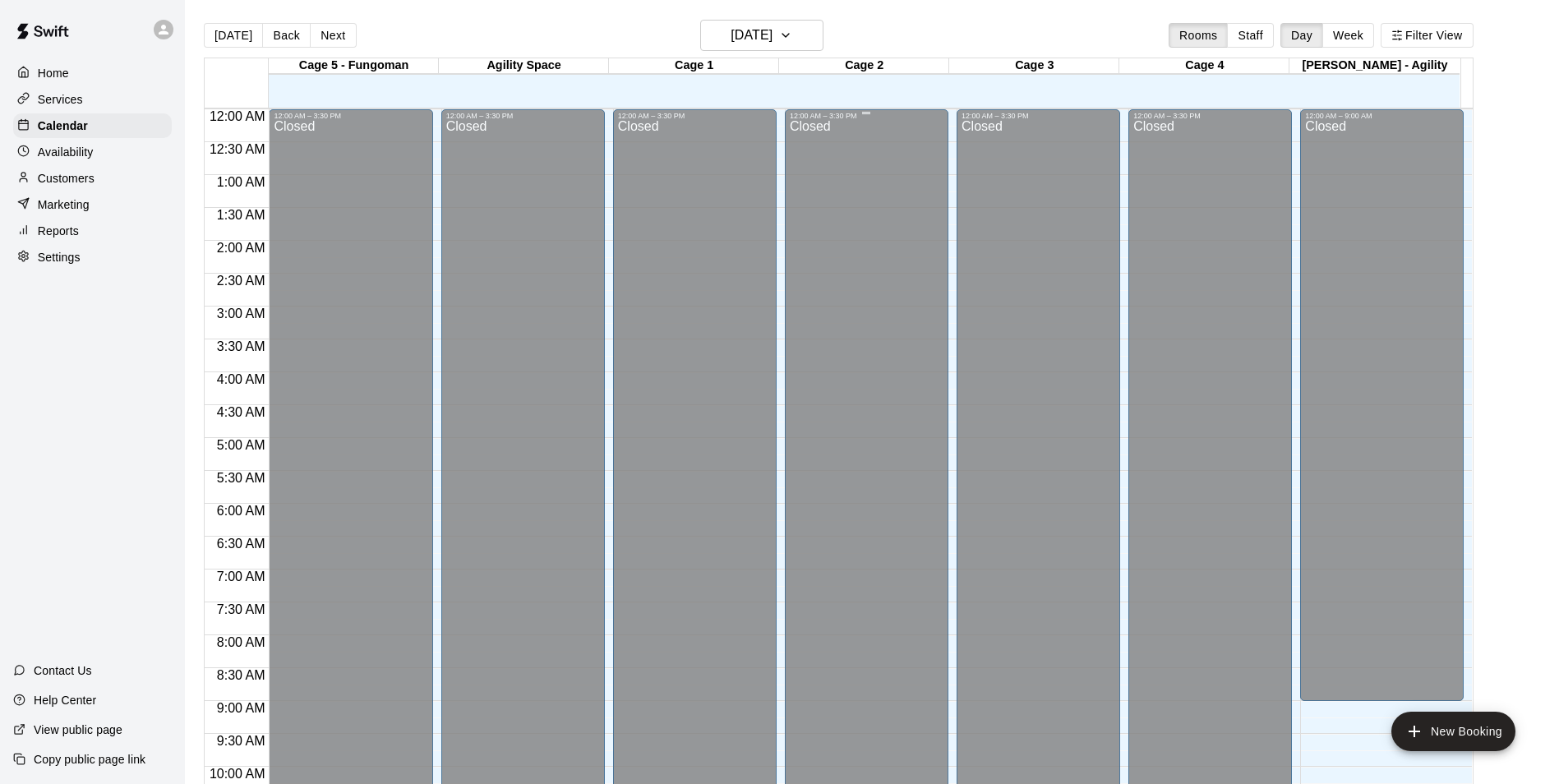
scroll to position [835, 0]
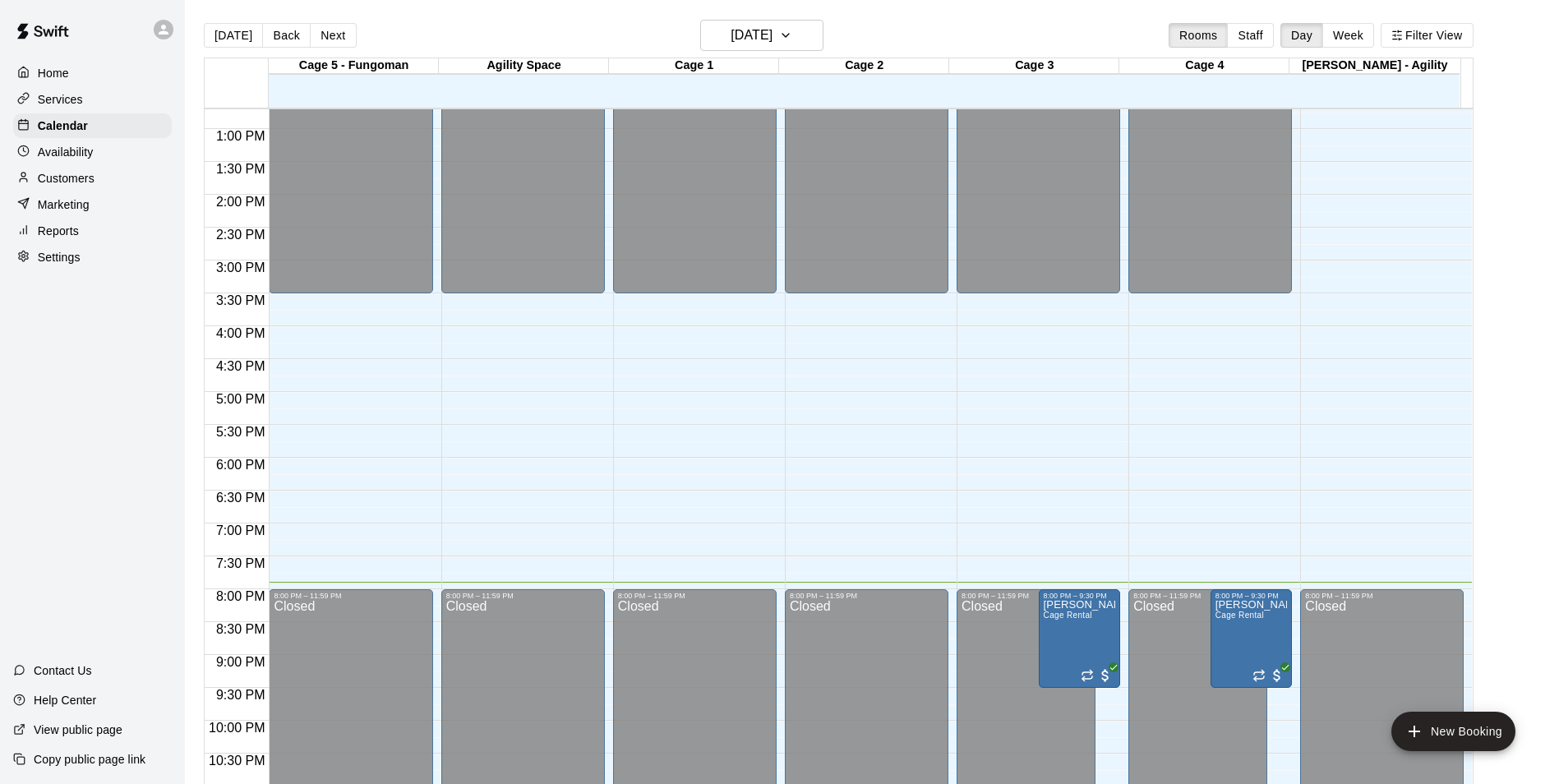
click at [86, 171] on div "Customers" at bounding box center [92, 177] width 159 height 24
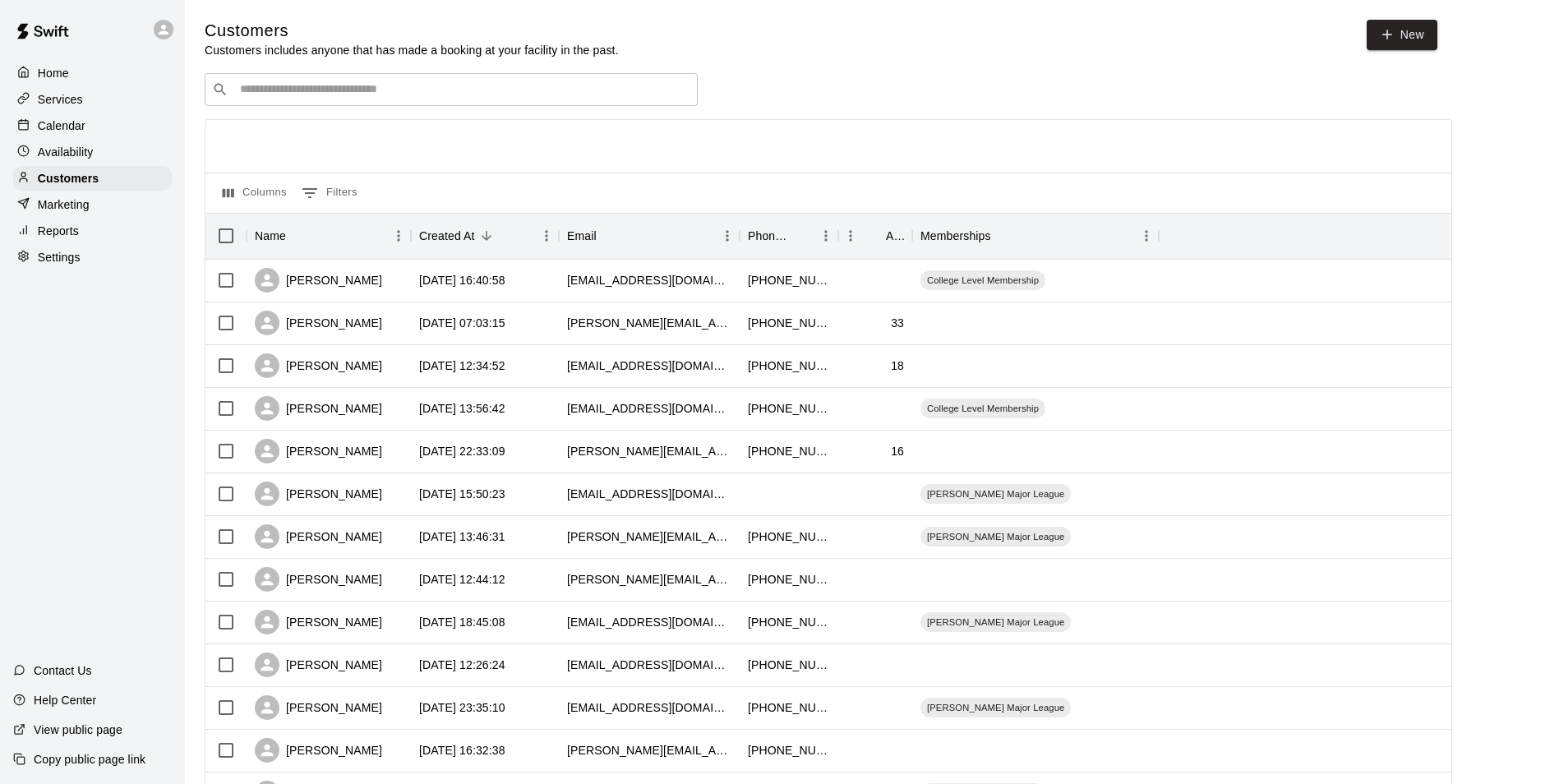
drag, startPoint x: 92, startPoint y: 153, endPoint x: 107, endPoint y: 134, distance: 24.2
click at [93, 153] on p "Availability" at bounding box center [66, 152] width 56 height 16
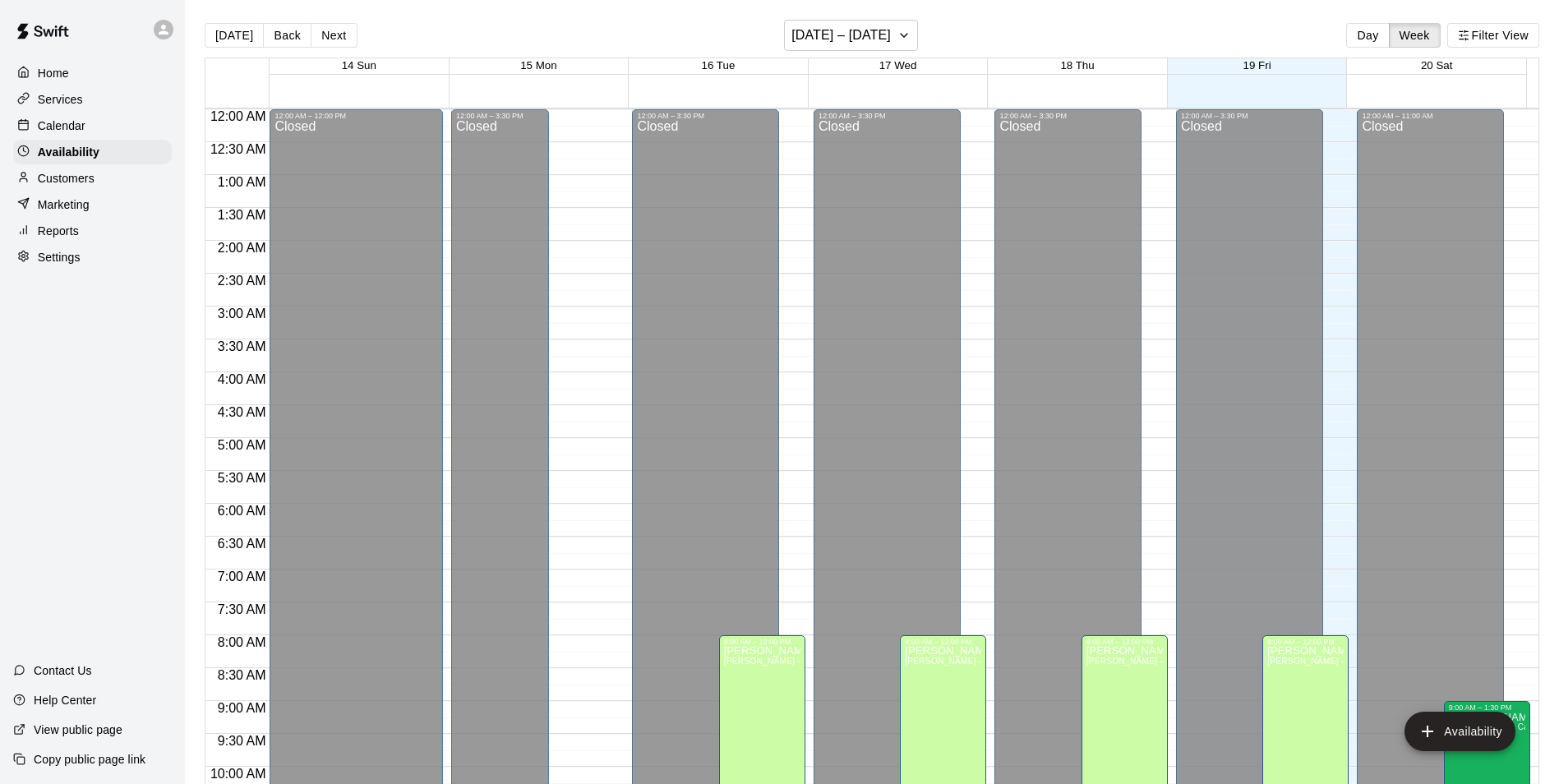
scroll to position [884, 0]
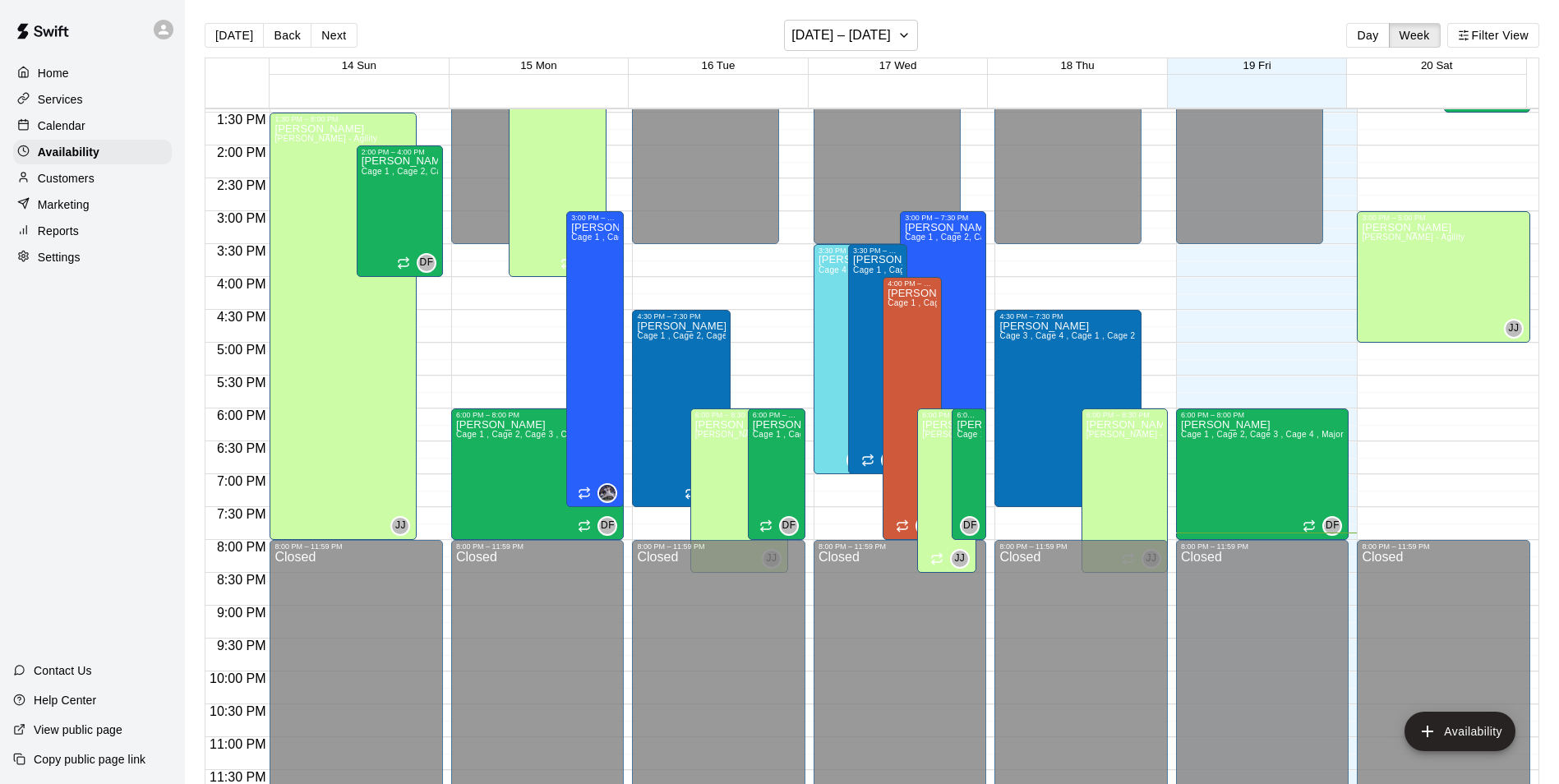
click at [120, 119] on div "Calendar" at bounding box center [92, 125] width 159 height 24
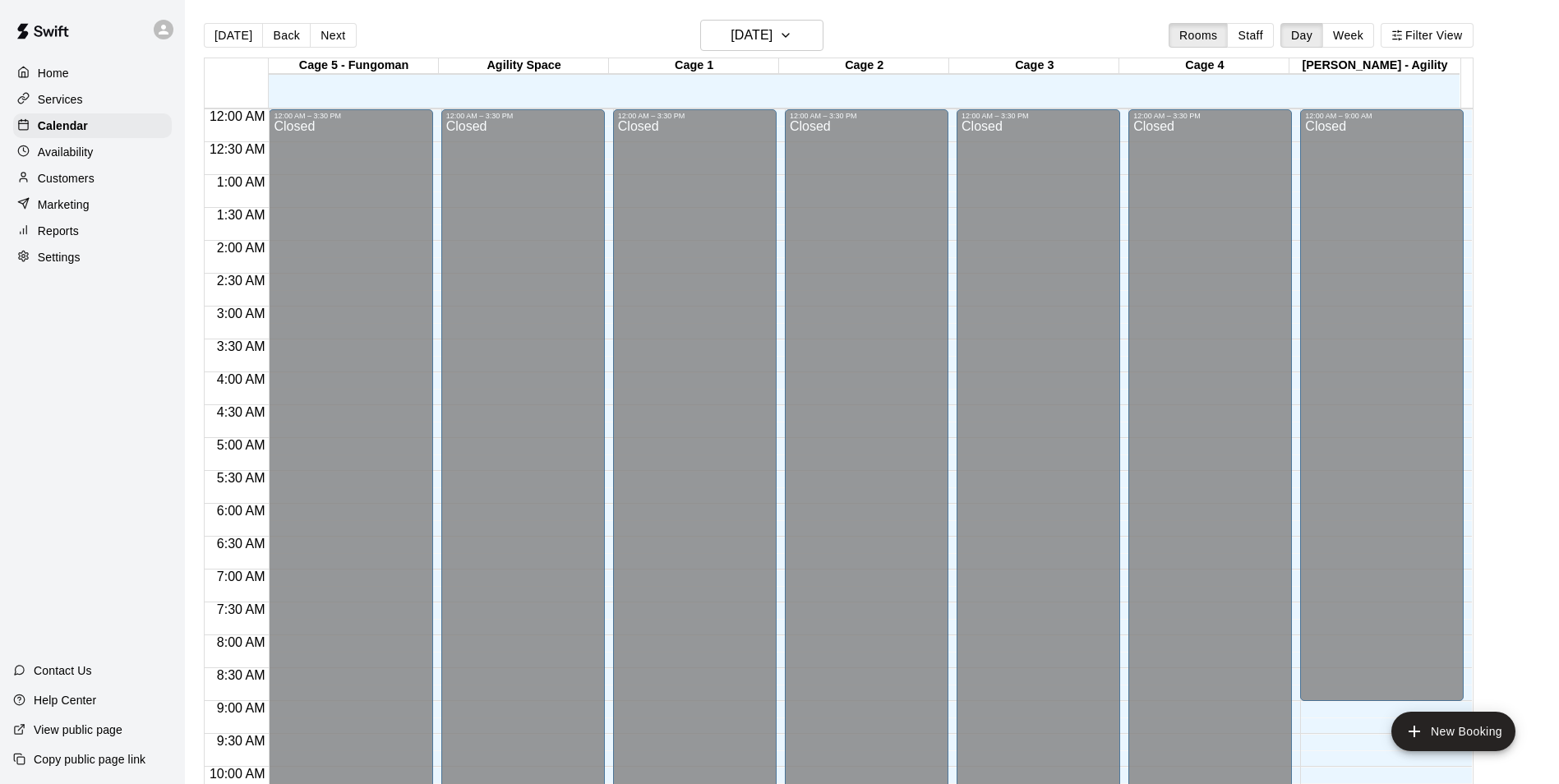
scroll to position [835, 0]
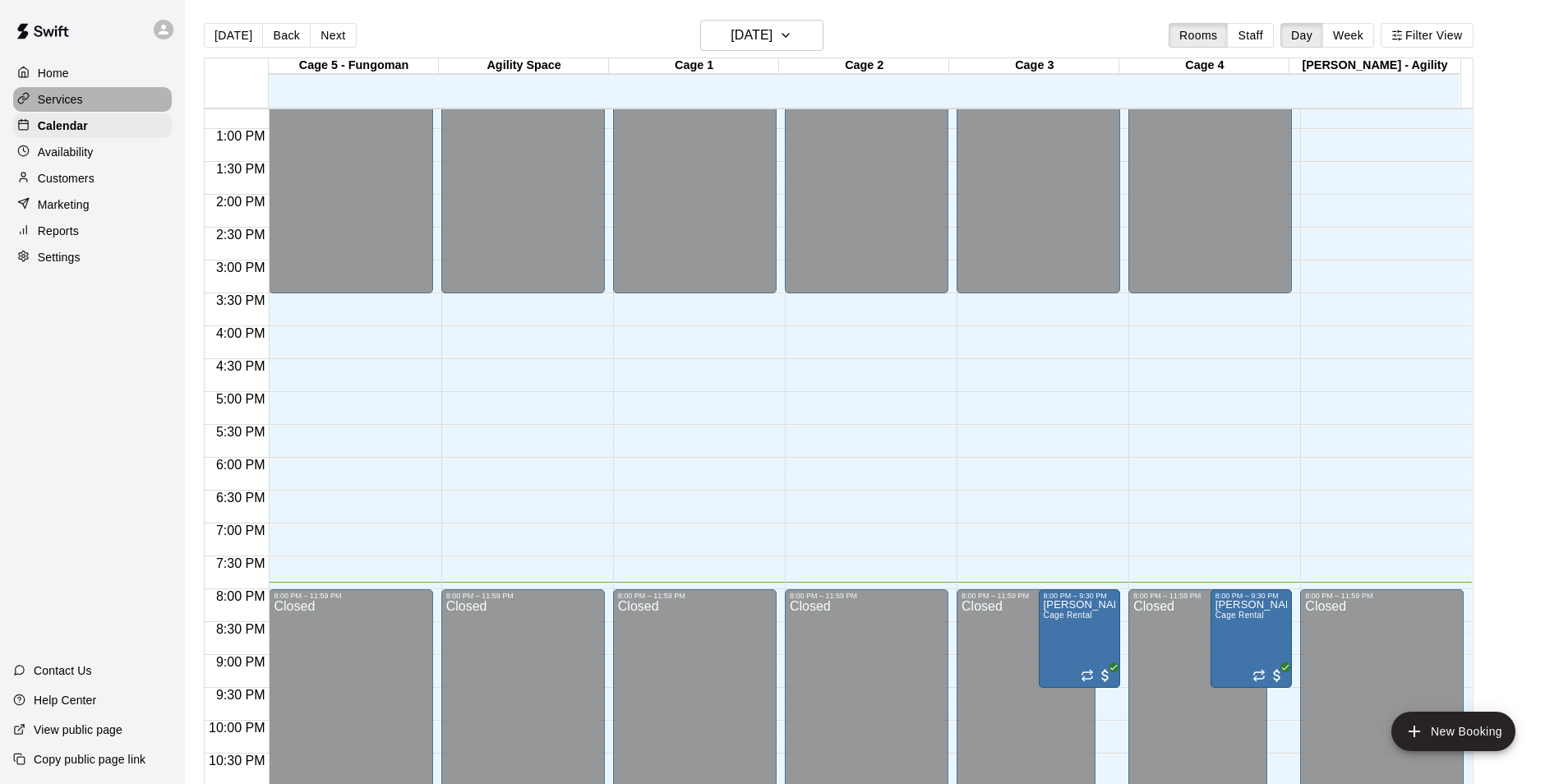
click at [74, 108] on p "Services" at bounding box center [61, 100] width 45 height 16
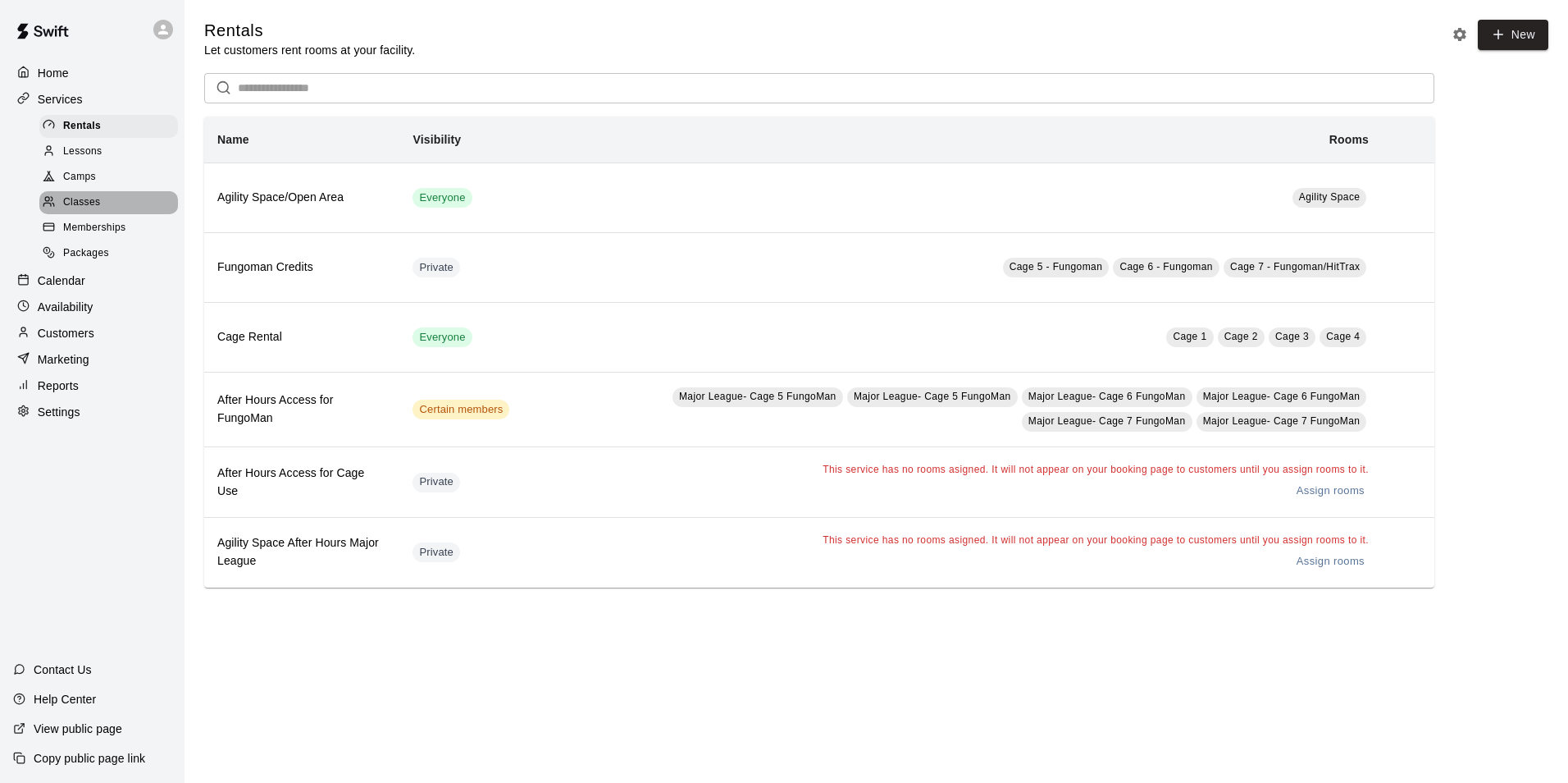
click at [109, 214] on div "Classes" at bounding box center [108, 202] width 138 height 23
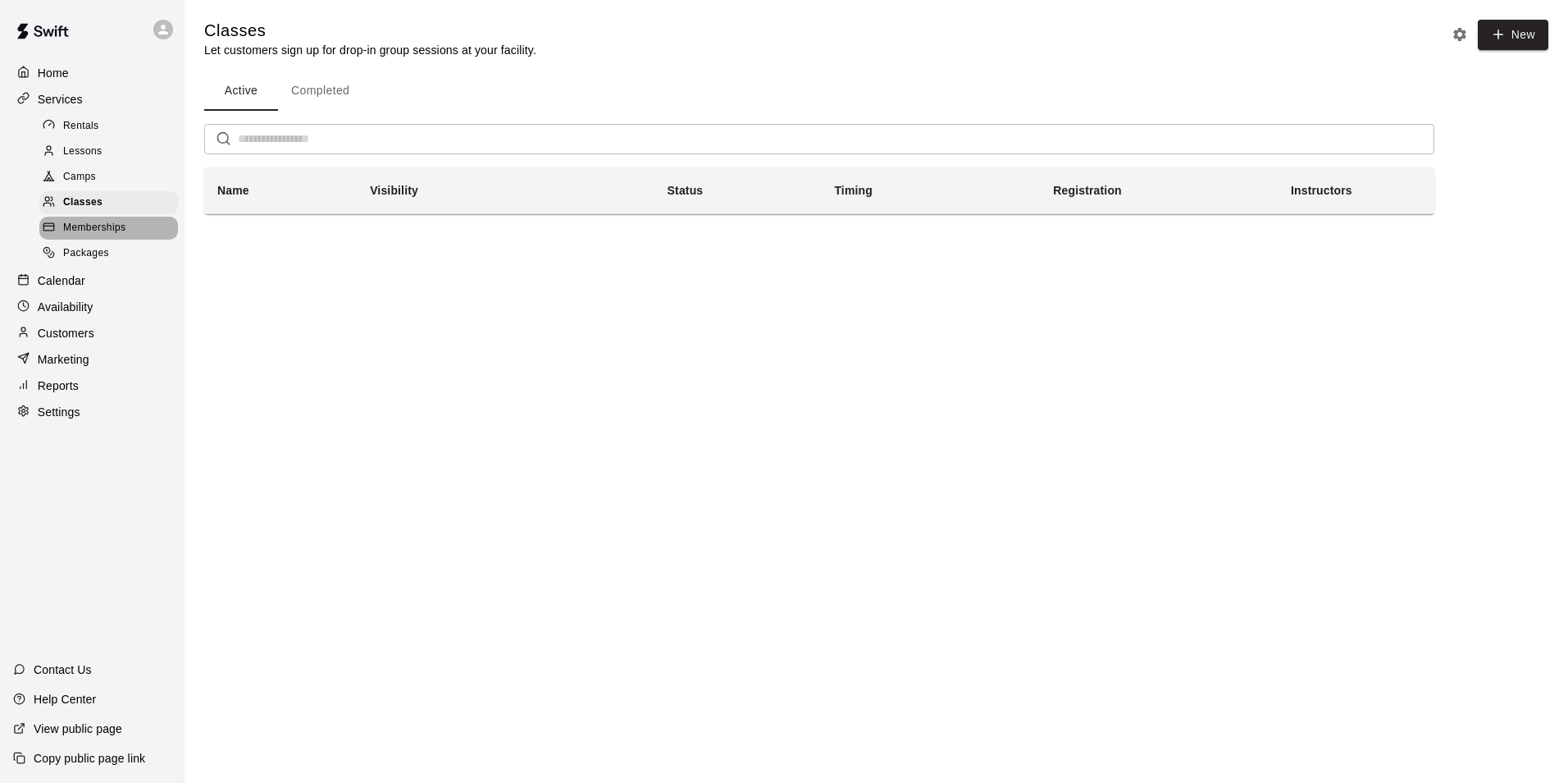
click at [111, 226] on span "Memberships" at bounding box center [94, 228] width 62 height 16
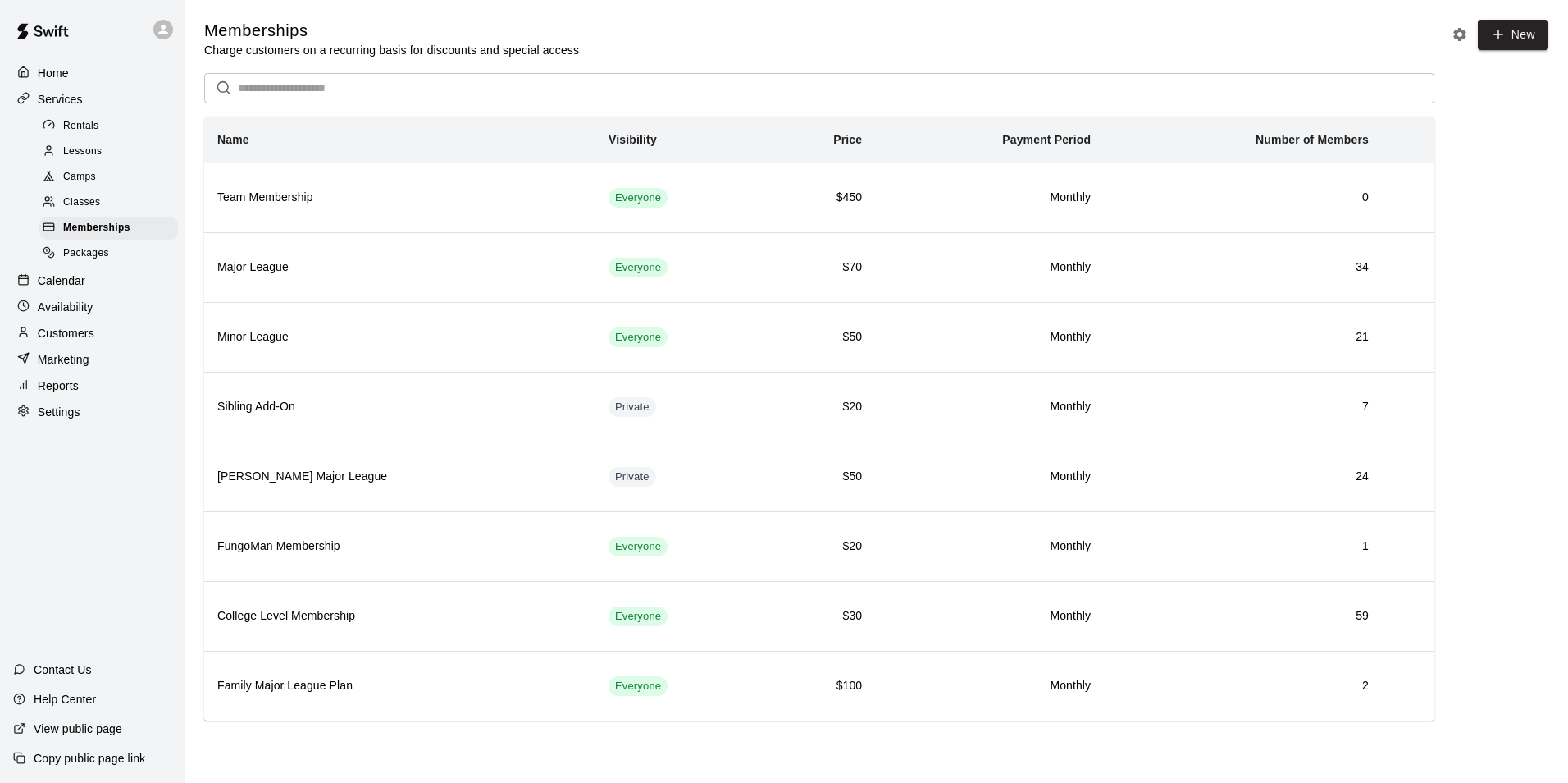
click at [110, 163] on div "Lessons" at bounding box center [108, 151] width 138 height 23
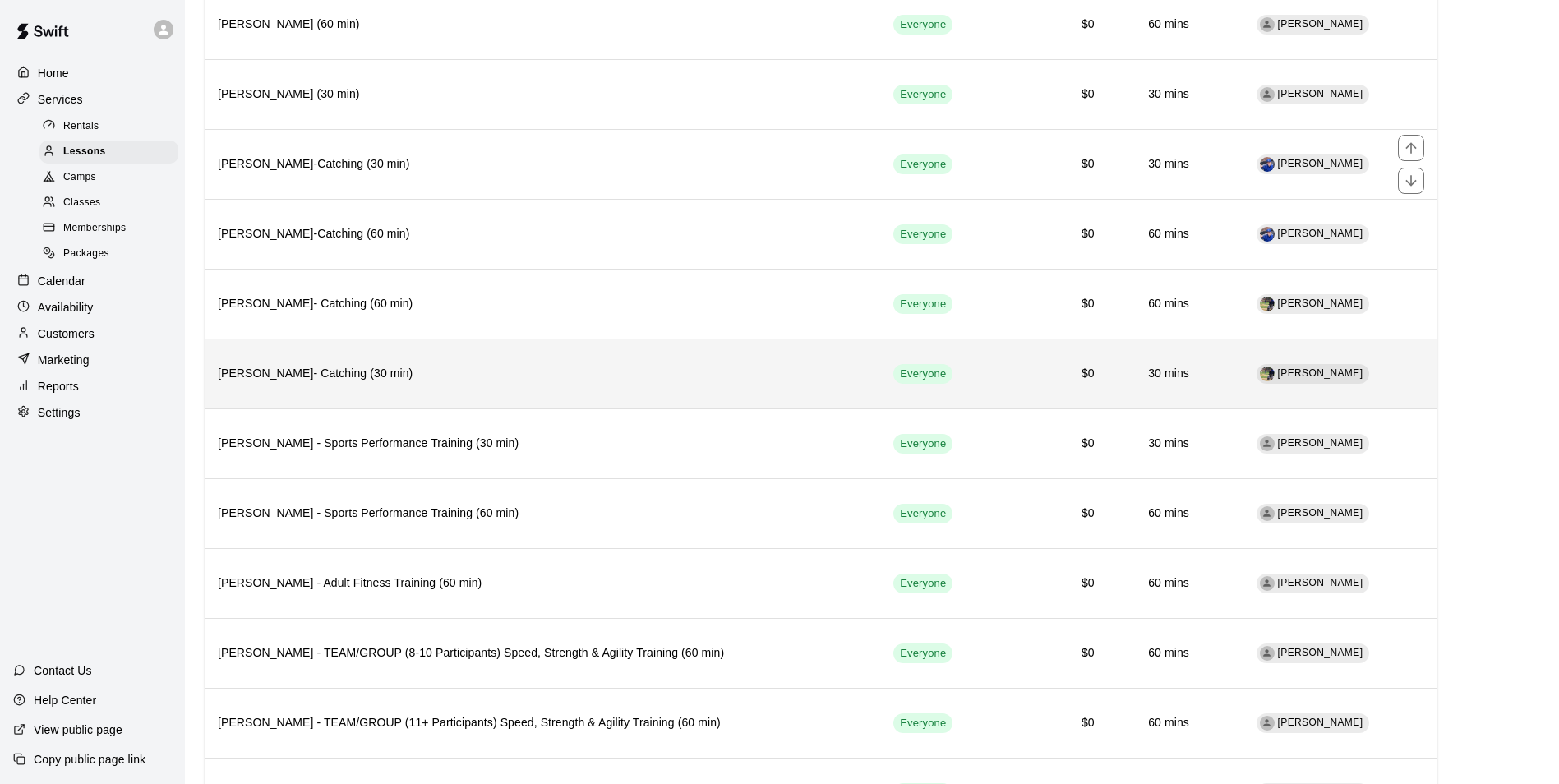
scroll to position [960, 0]
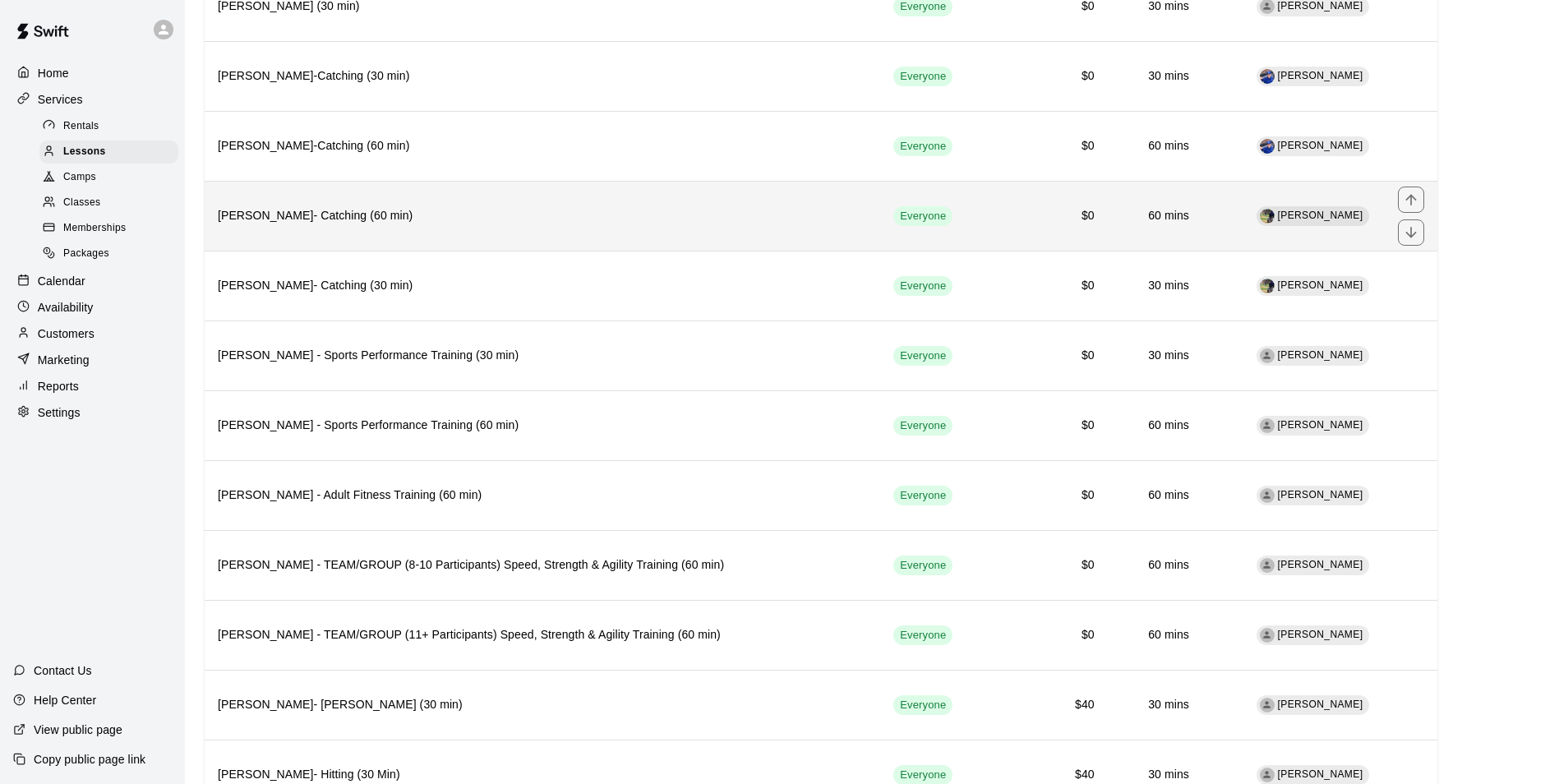
click at [313, 241] on th "[PERSON_NAME]- Catching (60 min)" at bounding box center [543, 215] width 676 height 70
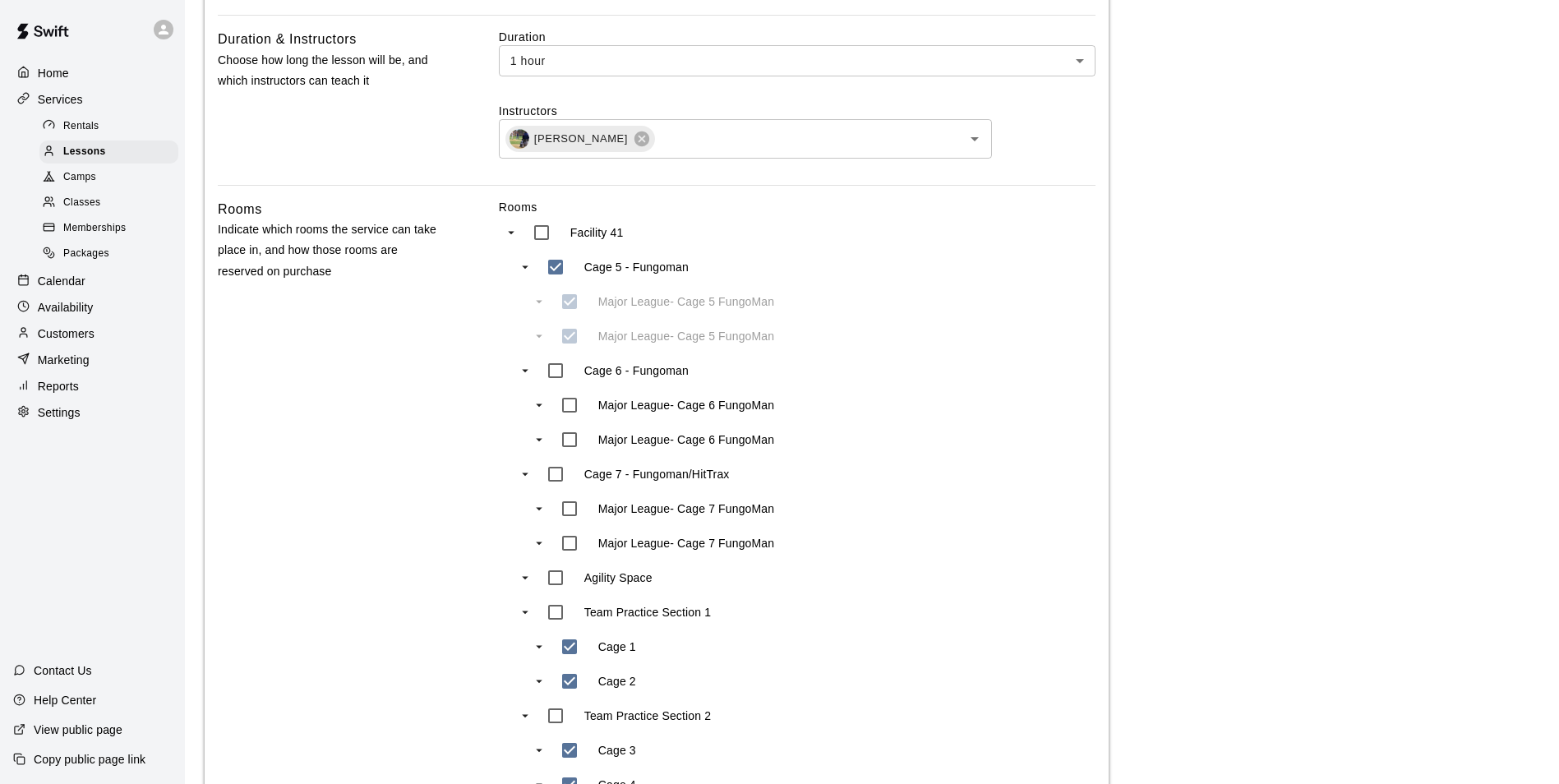
scroll to position [246, 0]
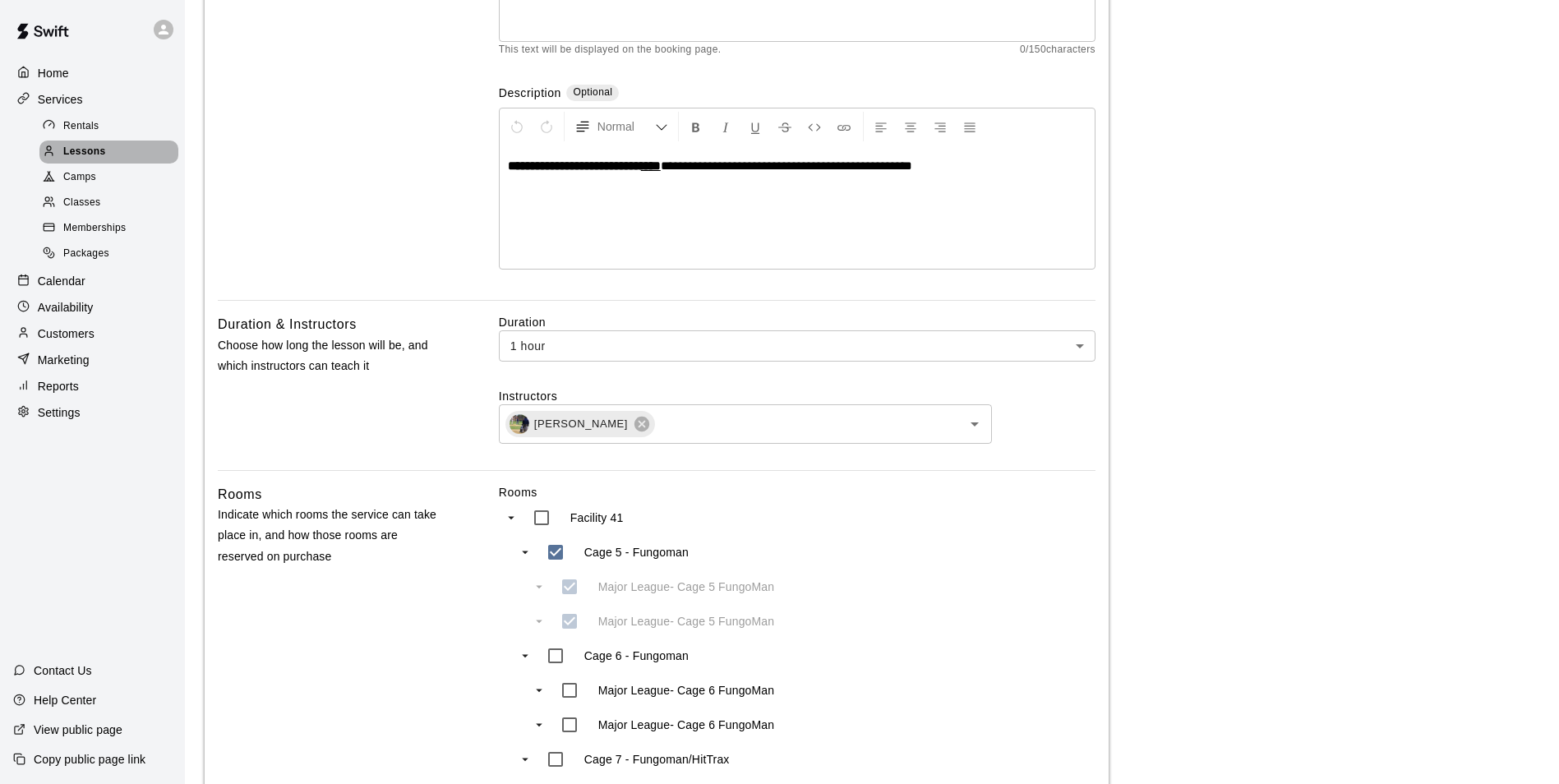
click at [111, 146] on div "Lessons" at bounding box center [109, 151] width 139 height 23
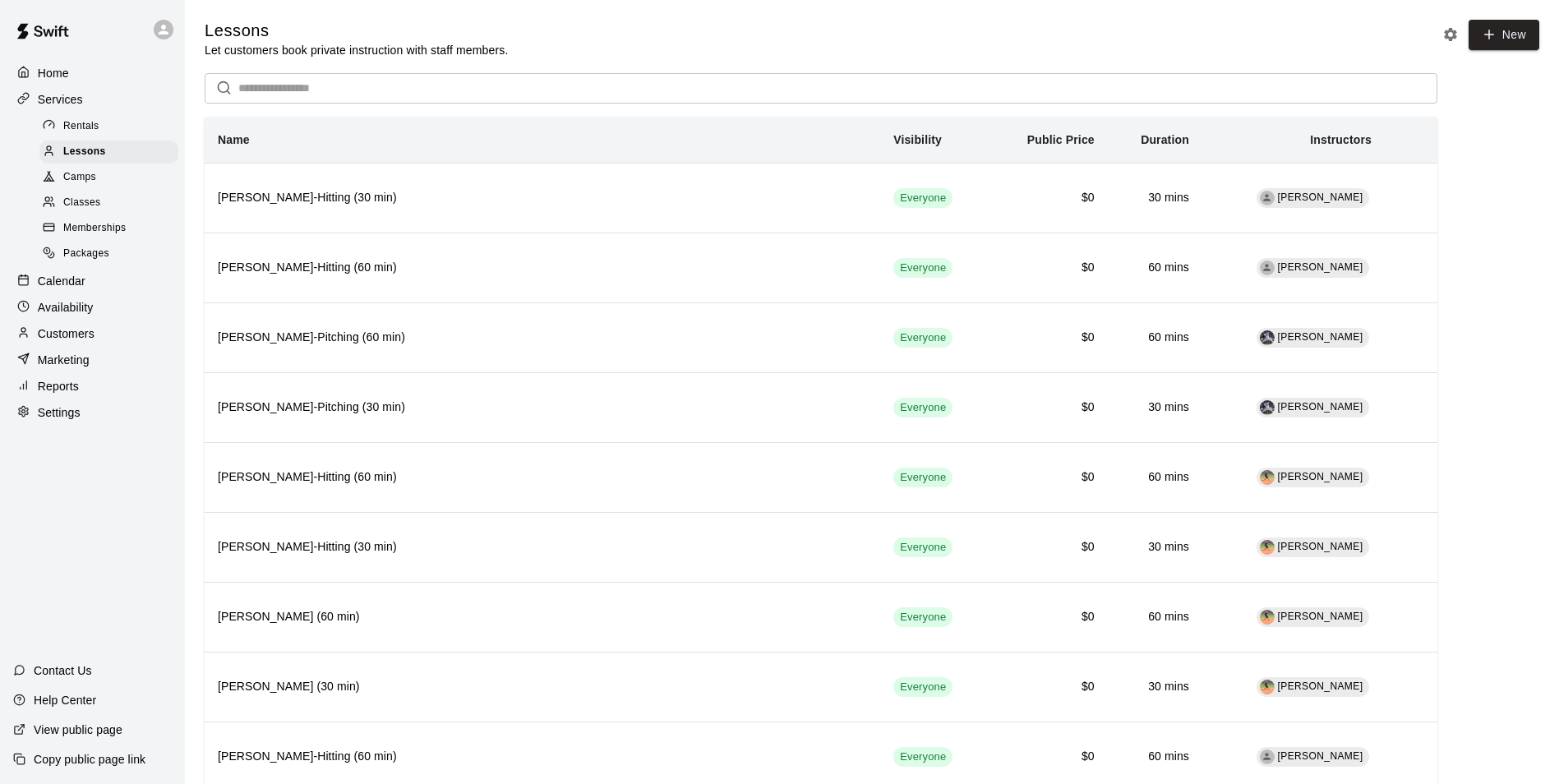
click at [93, 287] on div "Calendar" at bounding box center [92, 281] width 159 height 24
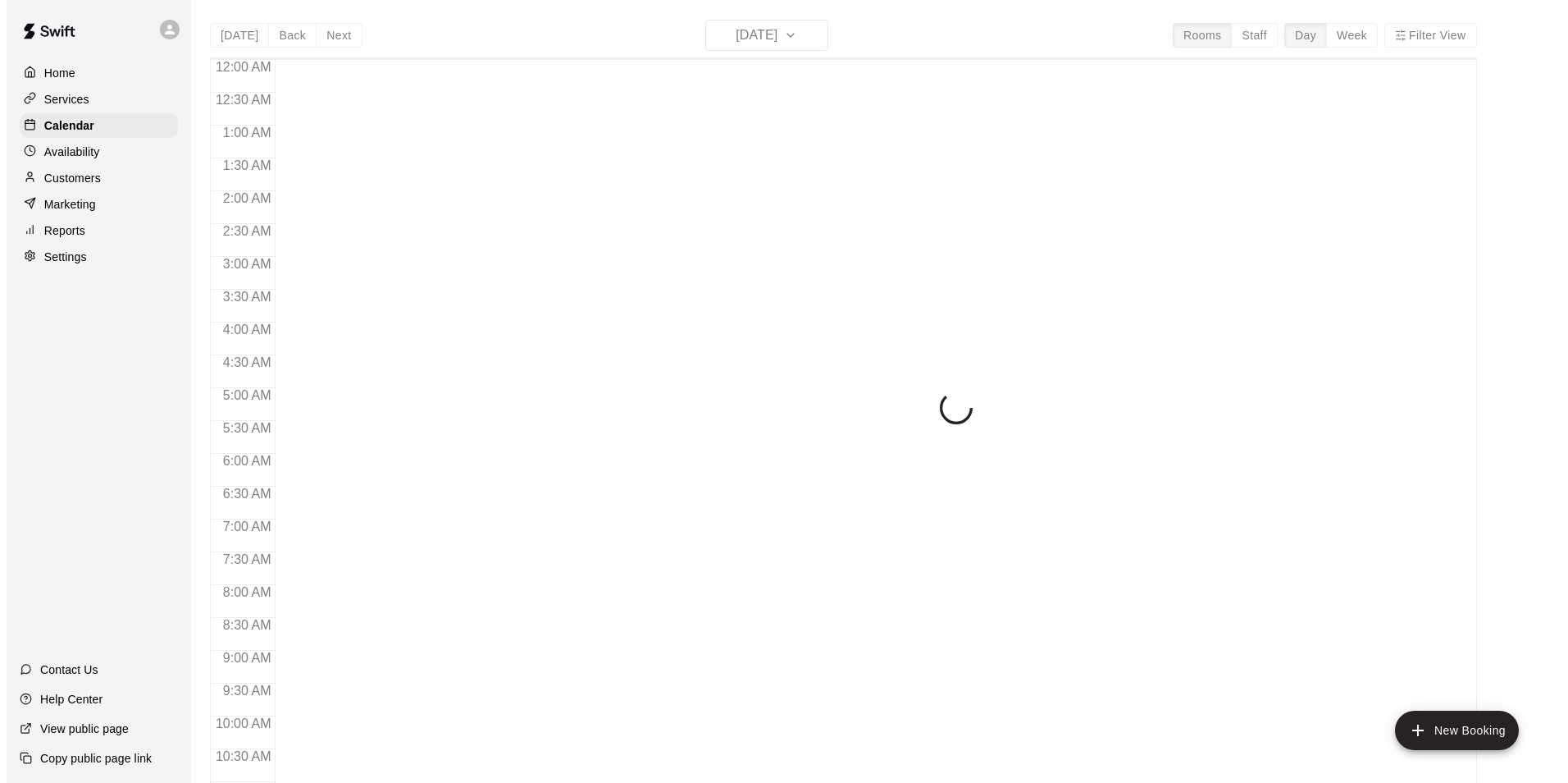
scroll to position [834, 0]
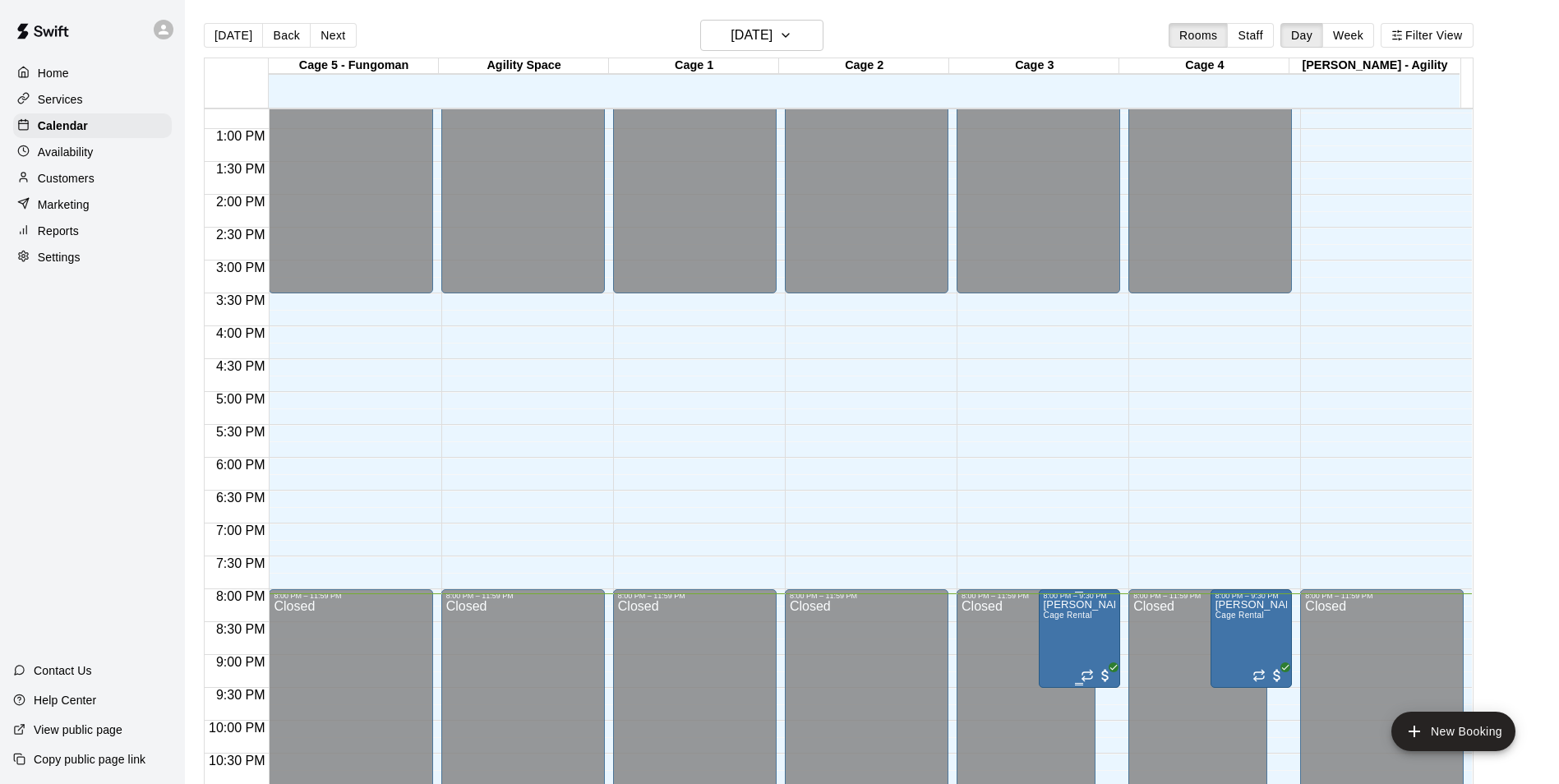
click at [1051, 658] on img "edit" at bounding box center [1058, 658] width 19 height 19
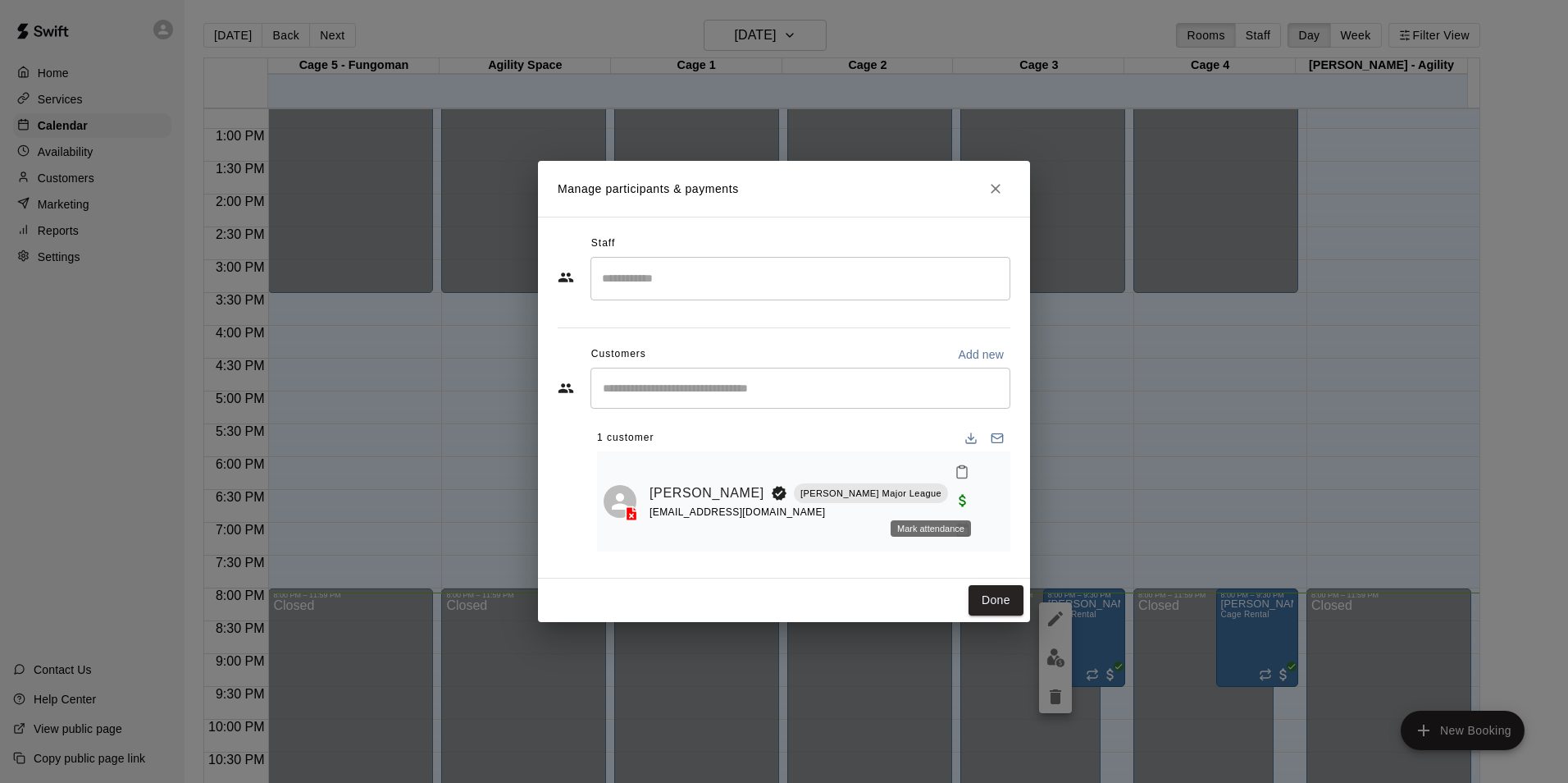
click at [954, 479] on icon "Mark attendance" at bounding box center [962, 472] width 14 height 14
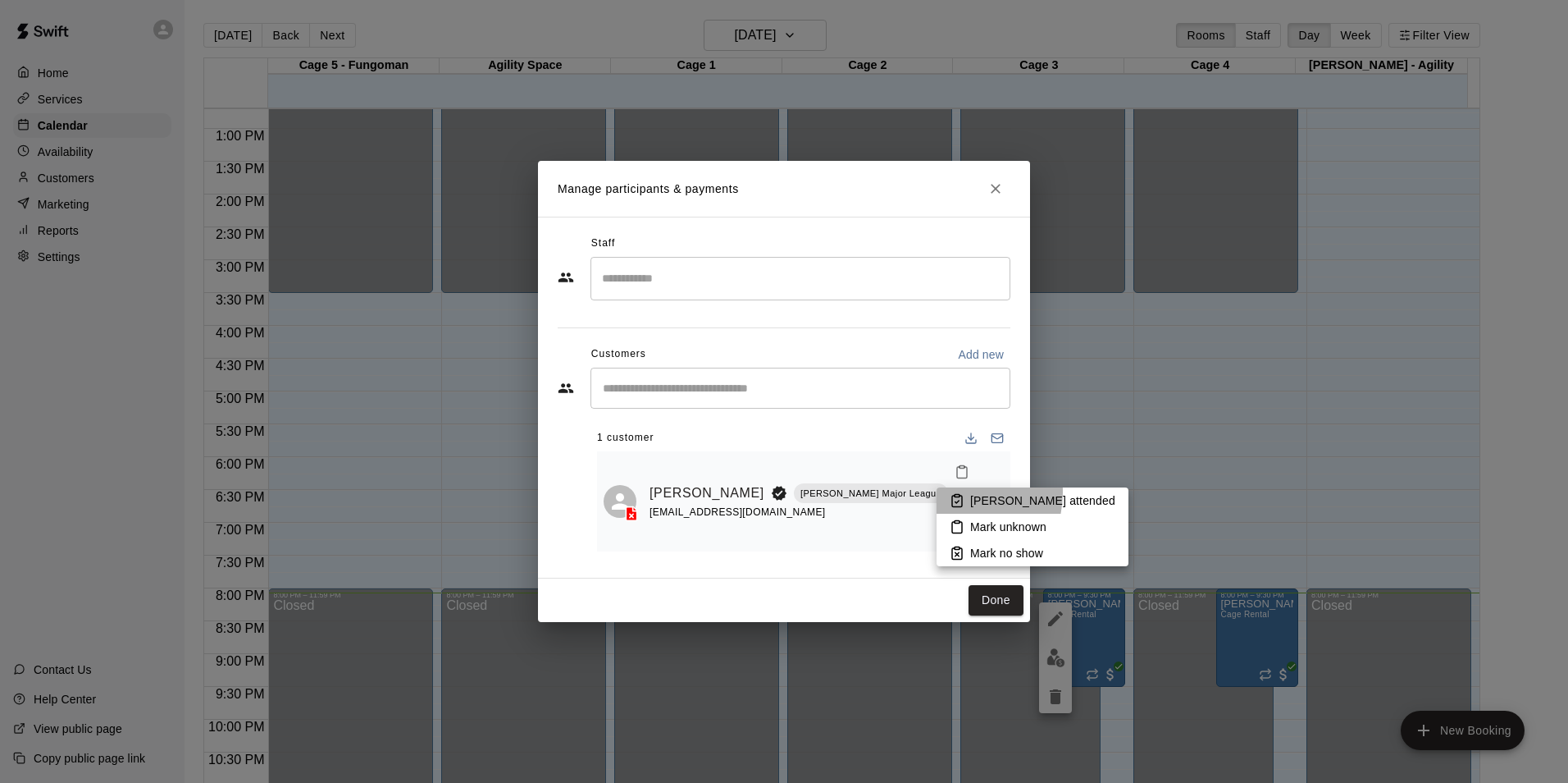
click at [953, 492] on li "[PERSON_NAME] attended" at bounding box center [1032, 500] width 192 height 26
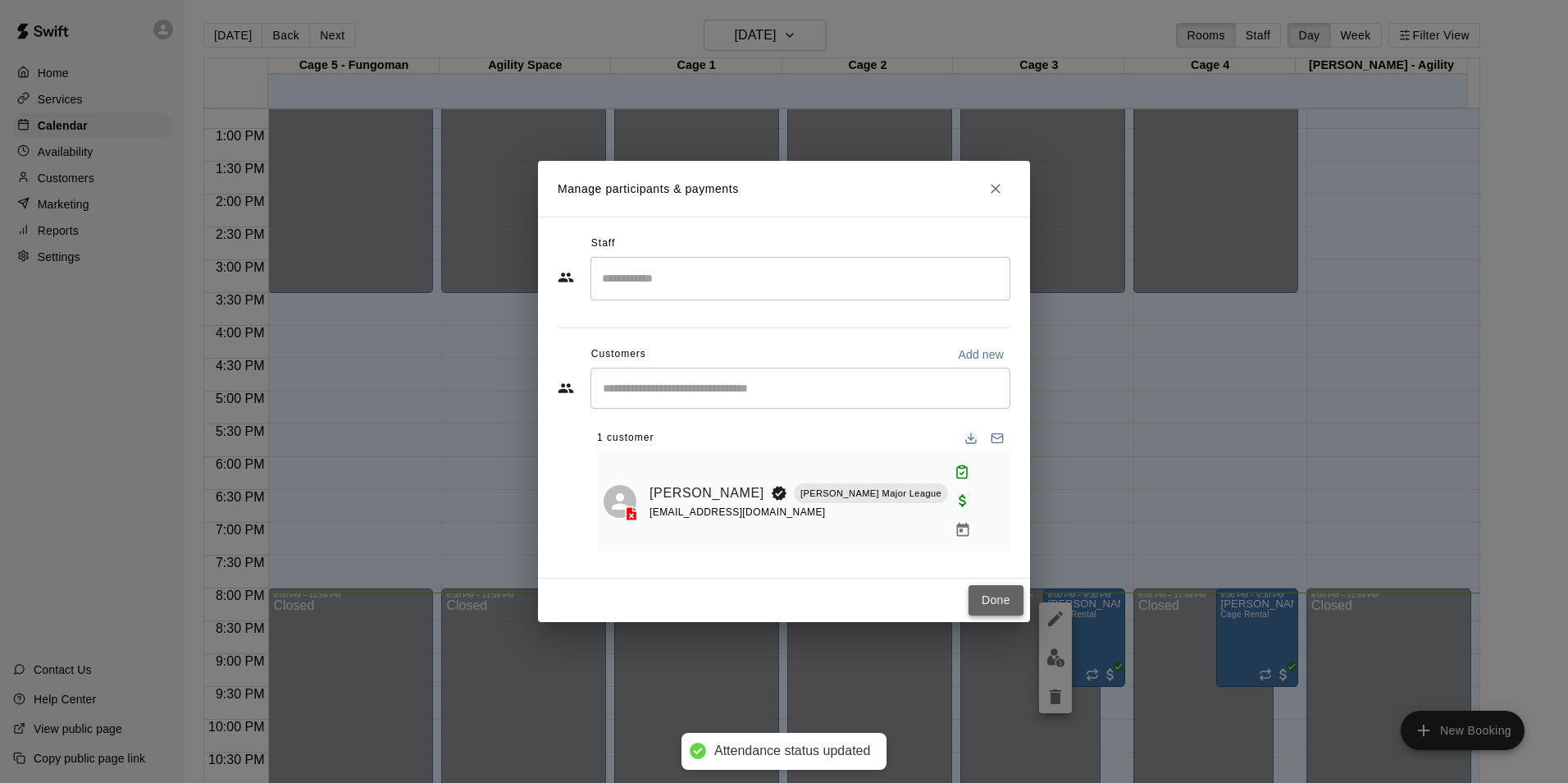
click at [988, 585] on button "Done" at bounding box center [996, 600] width 55 height 31
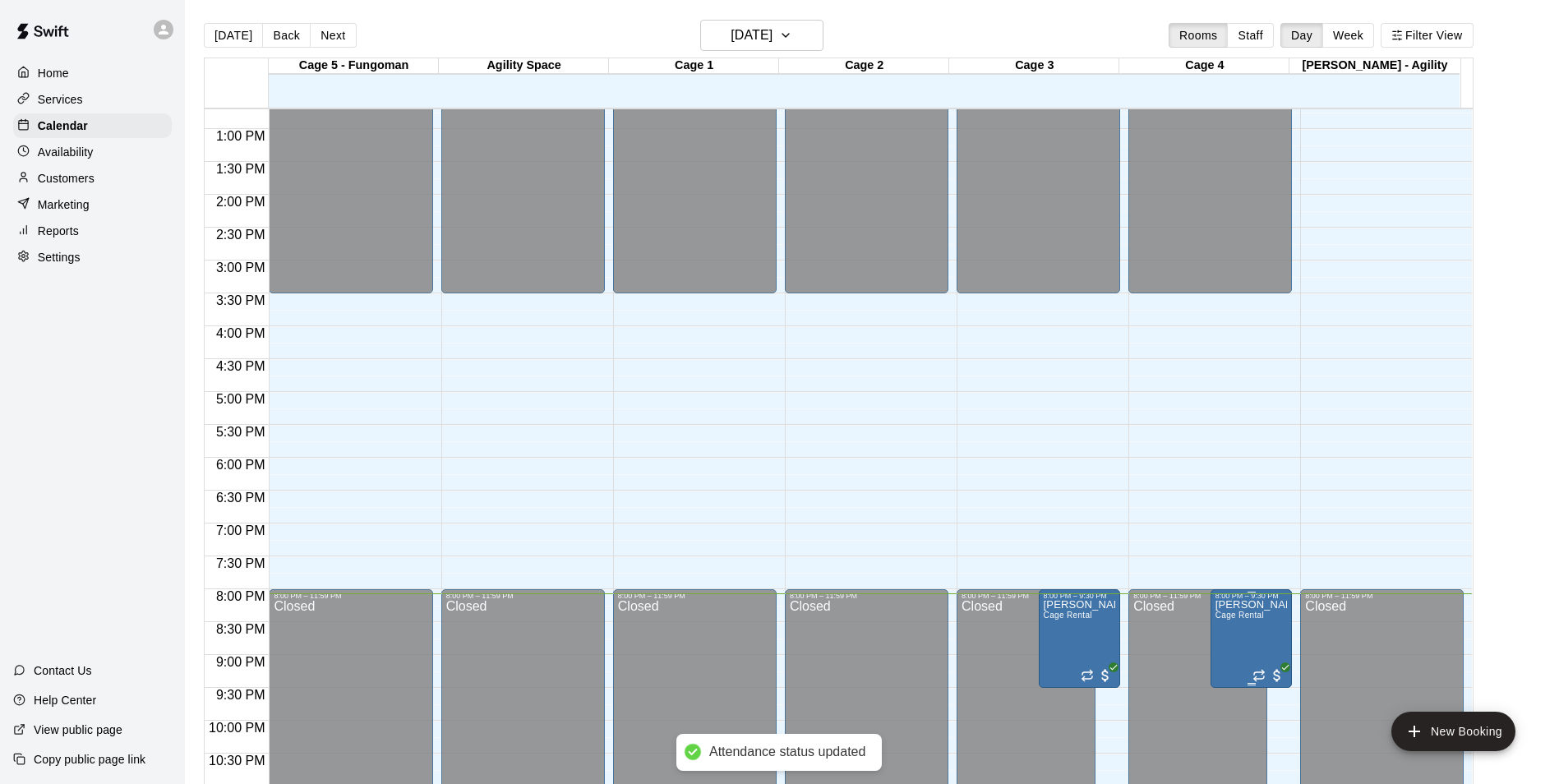
click at [1227, 653] on img "edit" at bounding box center [1230, 658] width 19 height 19
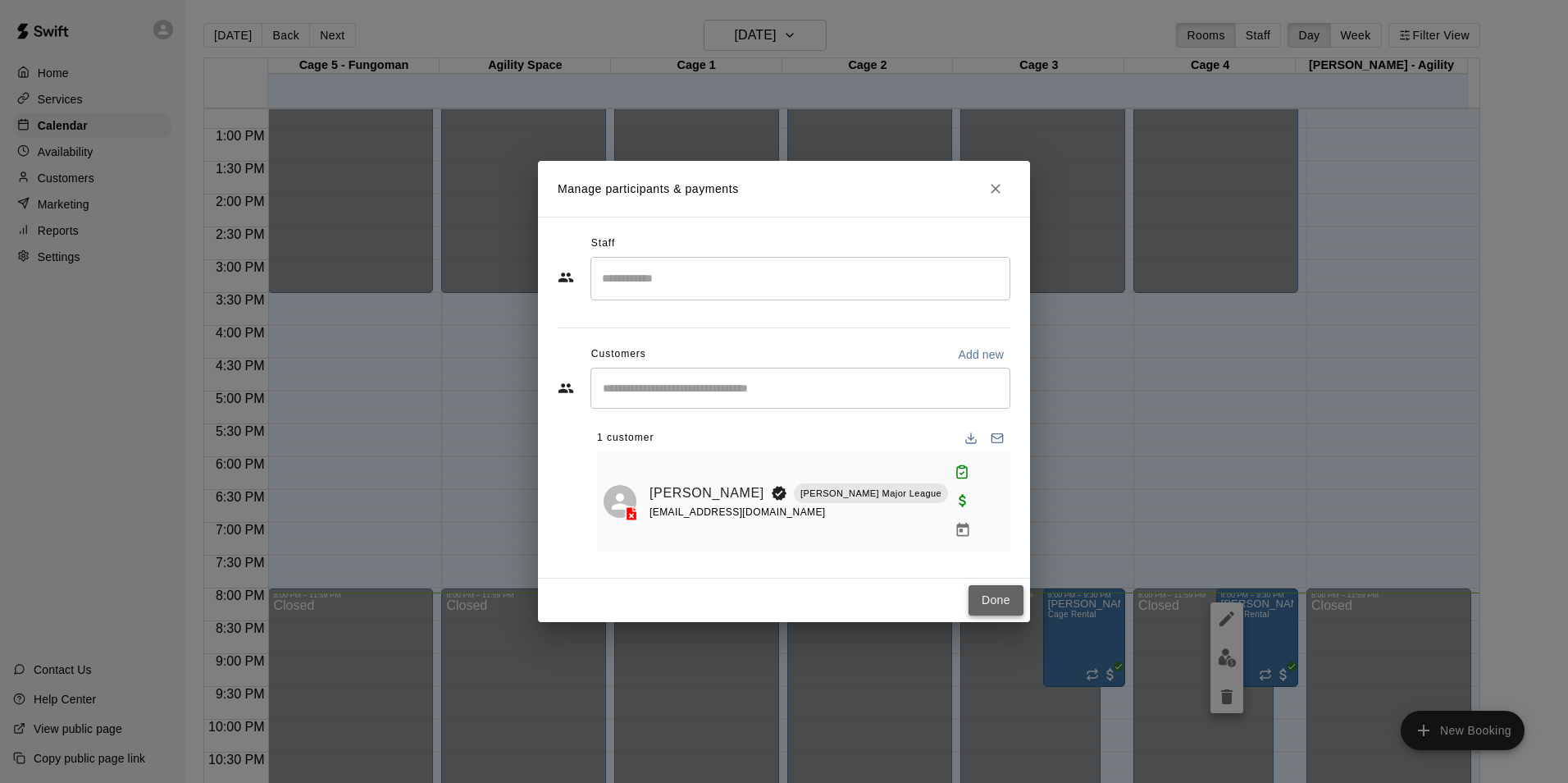
click at [999, 588] on button "Done" at bounding box center [996, 600] width 55 height 31
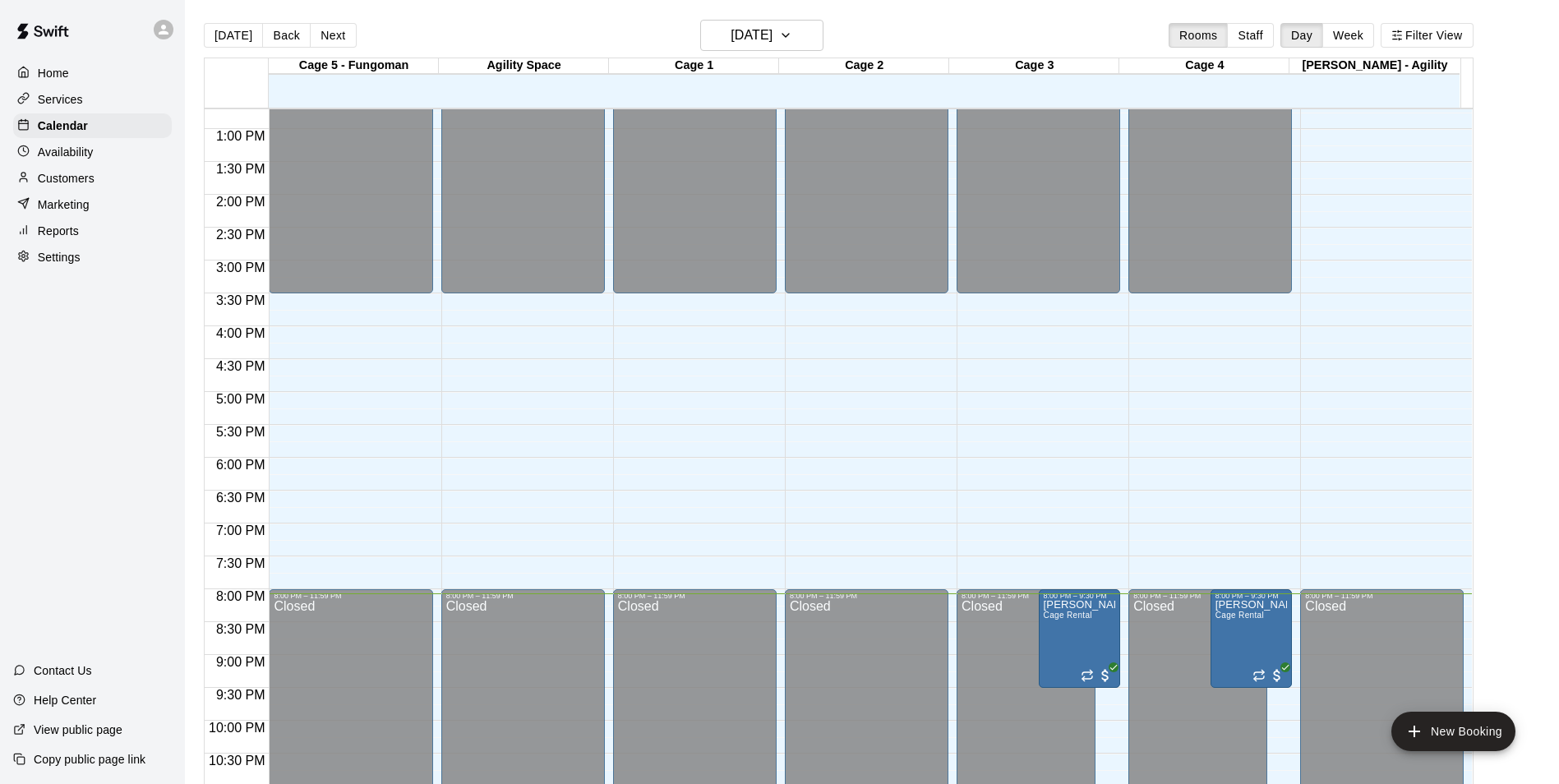
click at [161, 24] on icon at bounding box center [163, 30] width 14 height 14
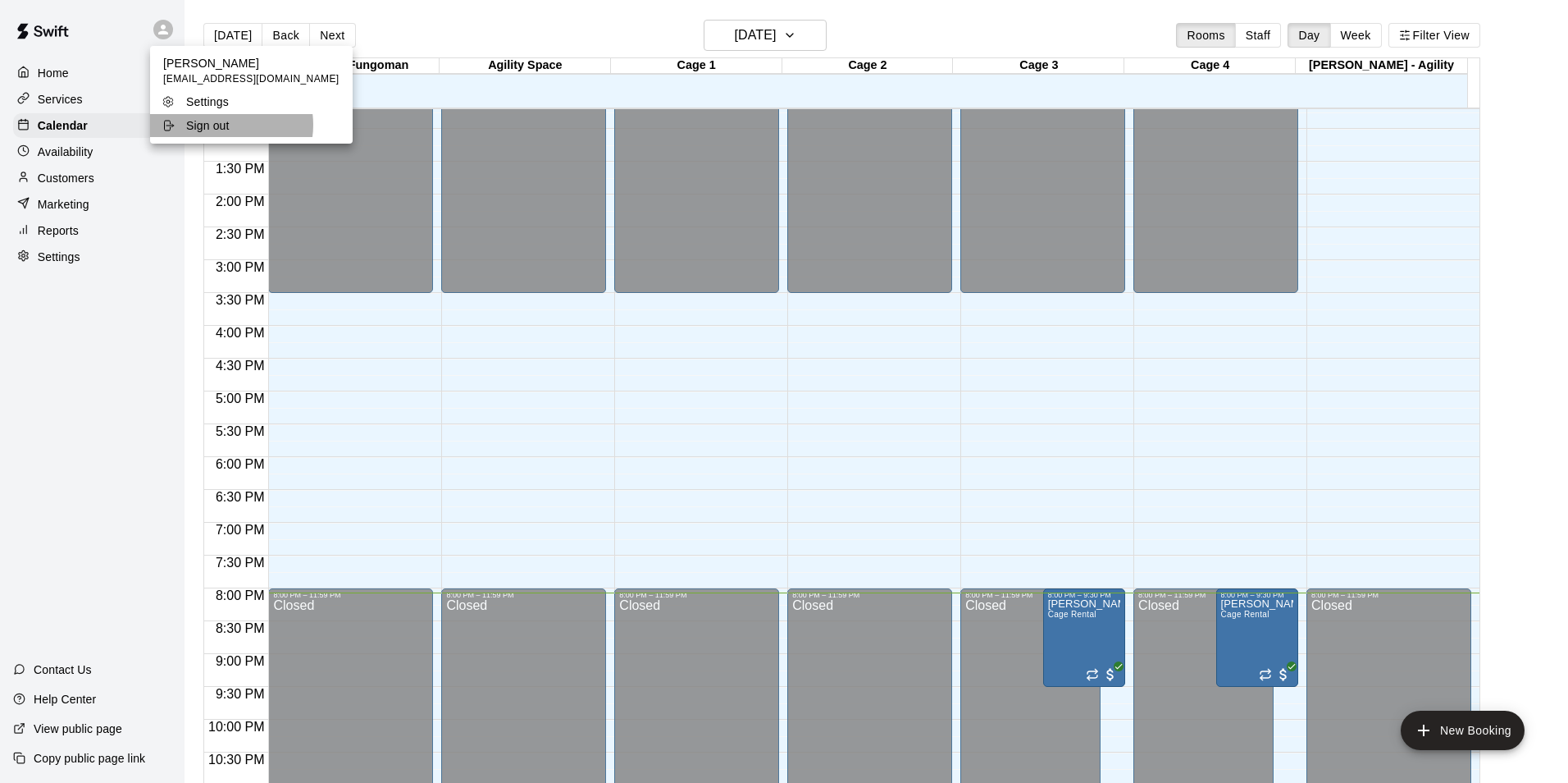
click at [226, 125] on p "Sign out" at bounding box center [208, 126] width 43 height 16
